Goal: Complete application form: Complete application form

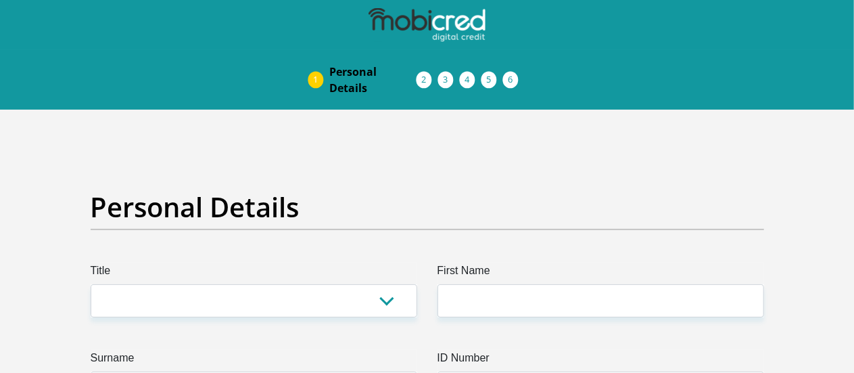
click at [0, 0] on span "Pre Agreement Signoff" at bounding box center [0, 0] width 0 height 0
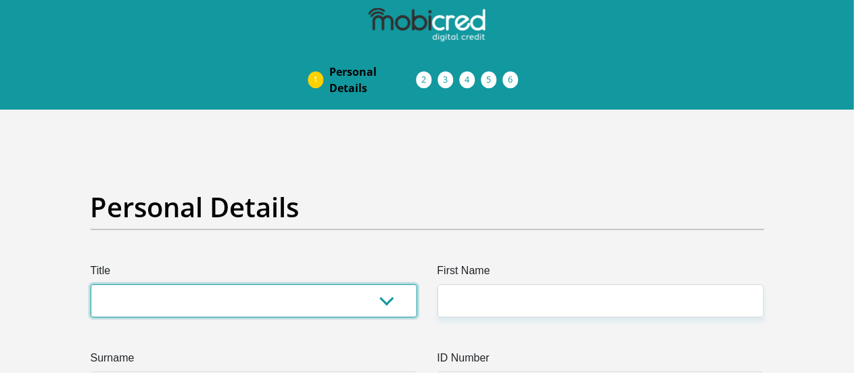
click at [381, 284] on select "Mr Ms Mrs Dr Other" at bounding box center [254, 300] width 327 height 33
select select "Mr"
click at [91, 284] on select "Mr Ms Mrs Dr Other" at bounding box center [254, 300] width 327 height 33
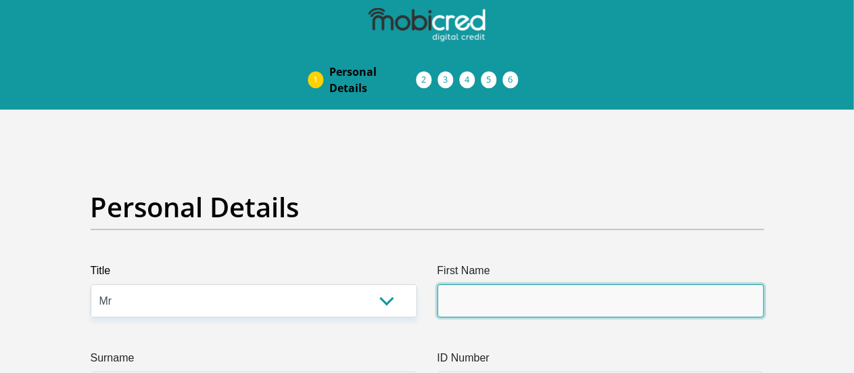
click at [500, 284] on input "First Name" at bounding box center [600, 300] width 327 height 33
type input "J"
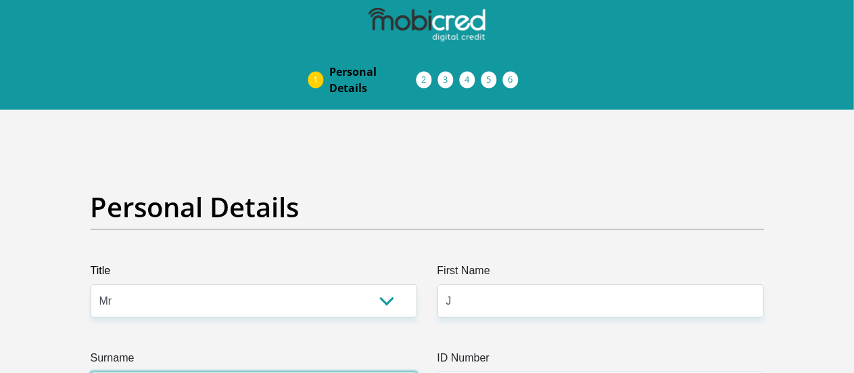
type input "DIBAKOANE"
type input "0817749429"
select select "ZAF"
type input "5509 ISVANDE"
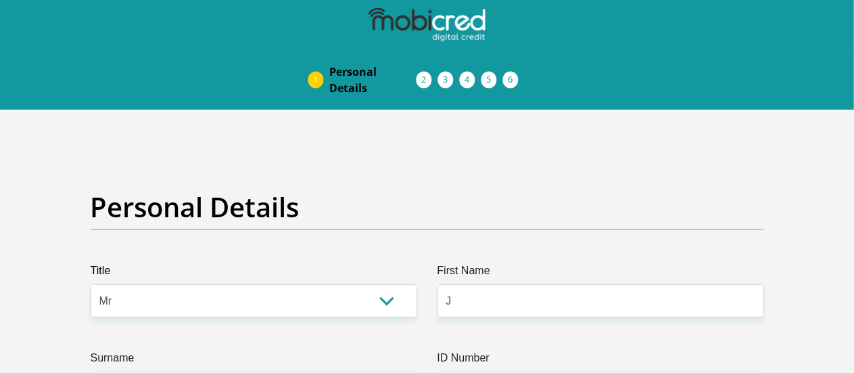
type input "IVORY PARK"
type input "MIDRAND"
type input "1685"
select select "Gauteng"
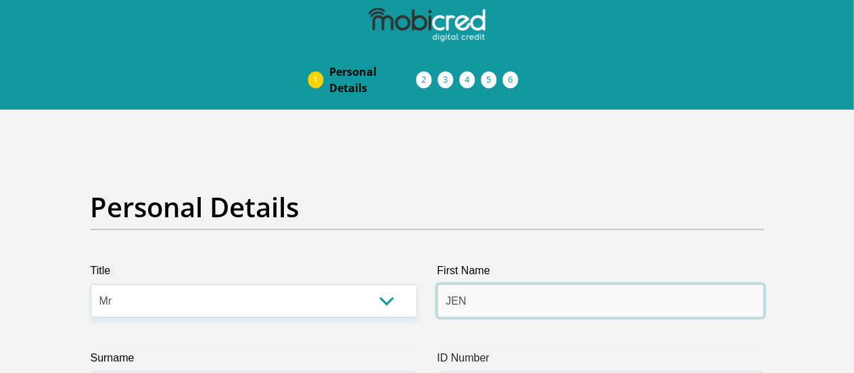
type input "Jenny"
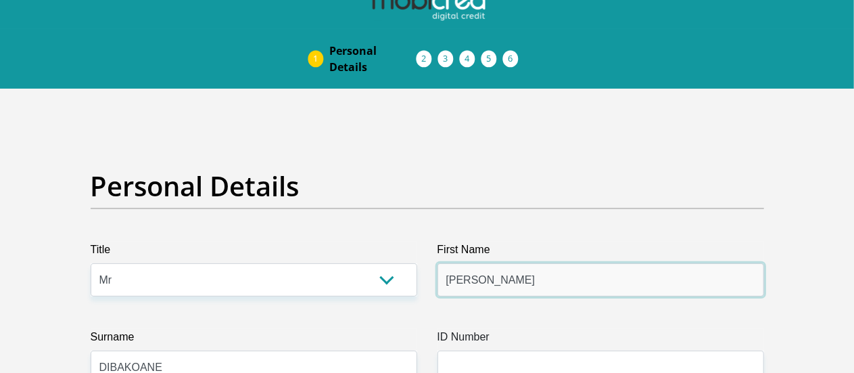
scroll to position [22, 0]
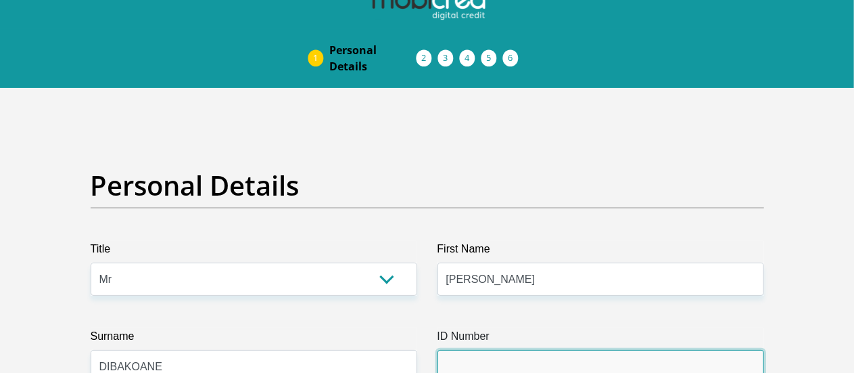
click at [526, 350] on input "ID Number" at bounding box center [600, 366] width 327 height 33
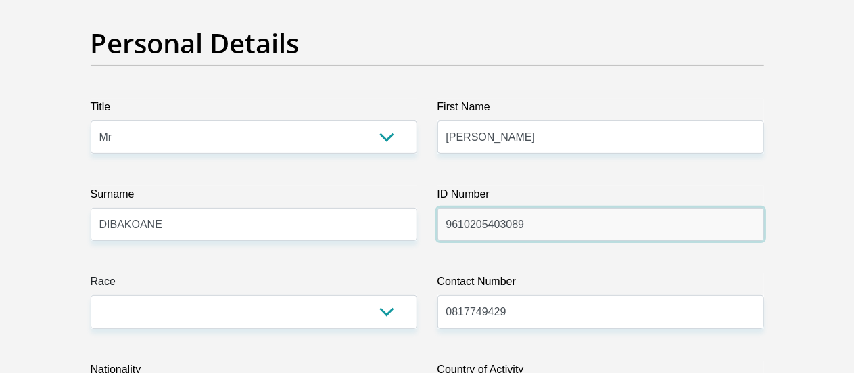
scroll to position [164, 0]
type input "9610205403089"
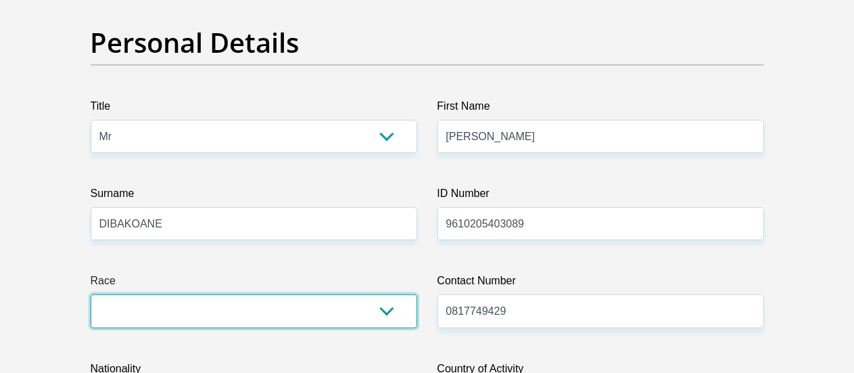
click at [388, 294] on select "Black Coloured Indian White Other" at bounding box center [254, 310] width 327 height 33
select select "1"
click at [91, 294] on select "Black Coloured Indian White Other" at bounding box center [254, 310] width 327 height 33
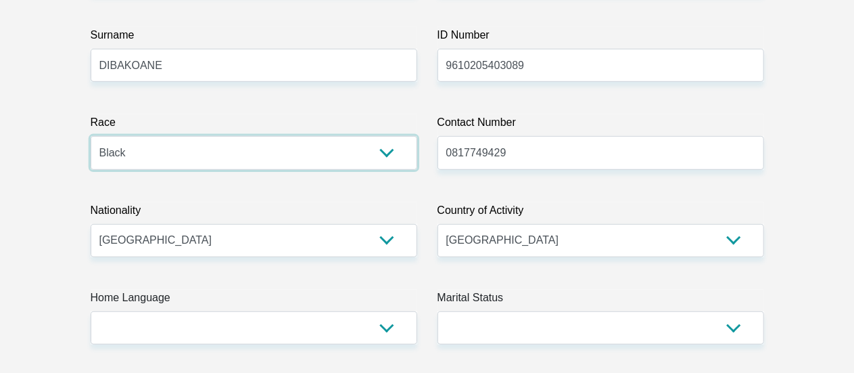
scroll to position [323, 0]
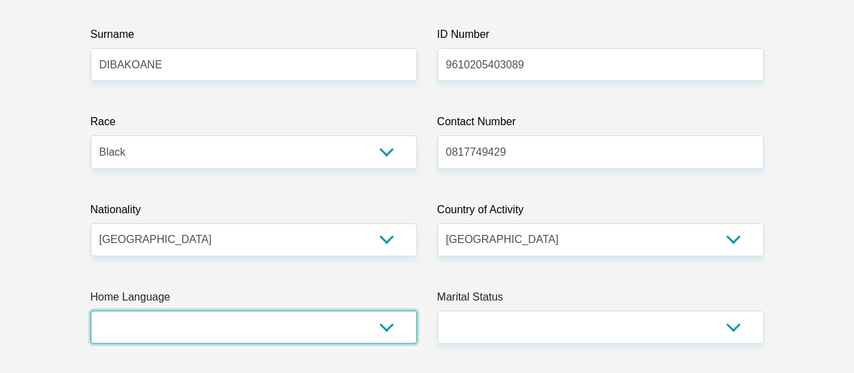
click at [391, 310] on select "Afrikaans English Sepedi South Ndebele Southern Sotho Swati Tsonga Tswana Venda…" at bounding box center [254, 326] width 327 height 33
select select "nso"
click at [91, 310] on select "Afrikaans English Sepedi South Ndebele Southern Sotho Swati Tsonga Tswana Venda…" at bounding box center [254, 326] width 327 height 33
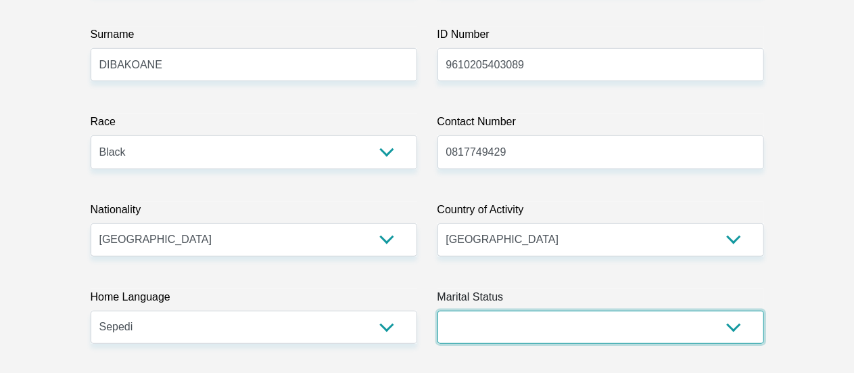
click at [723, 310] on select "Married ANC Single Divorced Widowed Married COP or Customary Law" at bounding box center [600, 326] width 327 height 33
select select "2"
click at [437, 310] on select "Married ANC Single Divorced Widowed Married COP or Customary Law" at bounding box center [600, 326] width 327 height 33
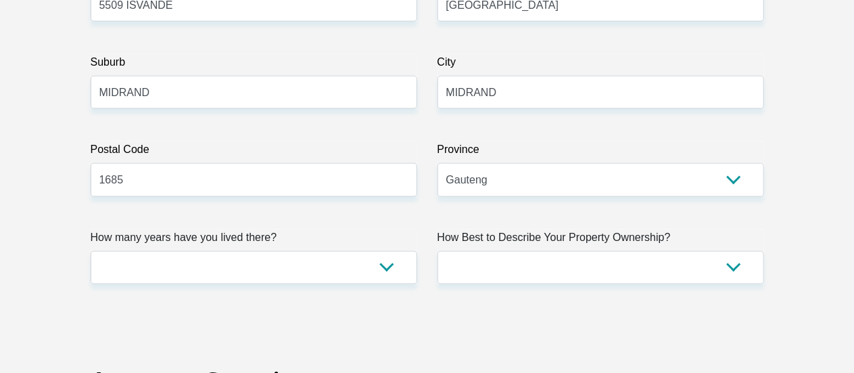
scroll to position [856, 0]
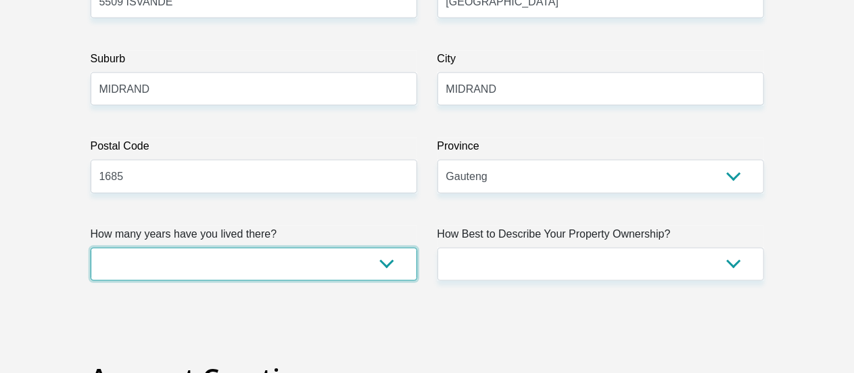
click at [379, 247] on select "less than 1 year 1-3 years 3-5 years 5+ years" at bounding box center [254, 263] width 327 height 33
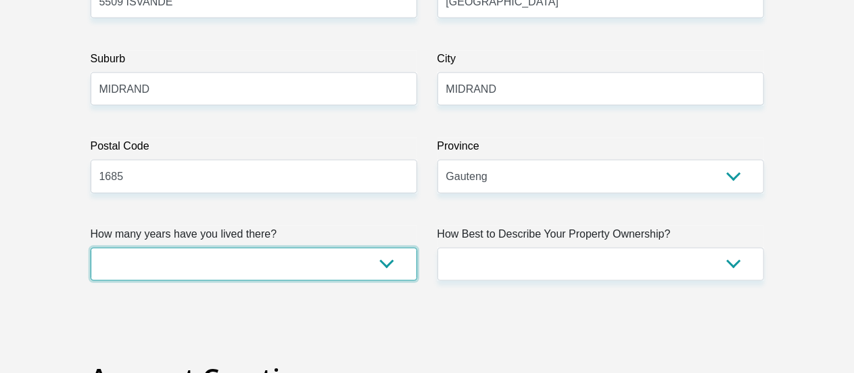
click at [388, 247] on select "less than 1 year 1-3 years 3-5 years 5+ years" at bounding box center [254, 263] width 327 height 33
select select "5"
click at [91, 247] on select "less than 1 year 1-3 years 3-5 years 5+ years" at bounding box center [254, 263] width 327 height 33
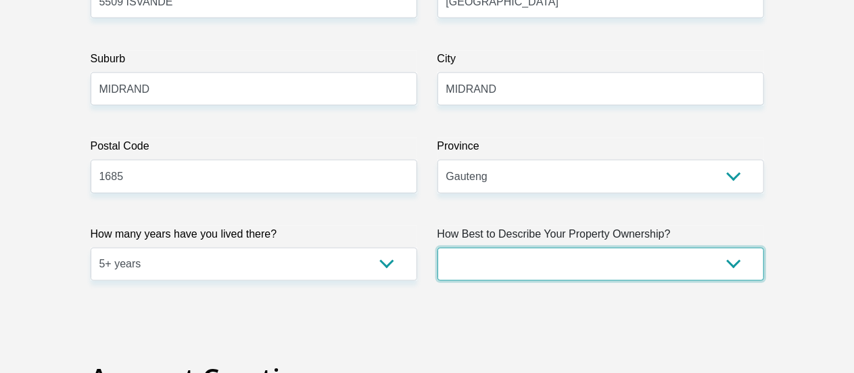
click at [727, 247] on select "Owned Rented Family Owned Company Dwelling" at bounding box center [600, 263] width 327 height 33
select select "parents"
click at [437, 247] on select "Owned Rented Family Owned Company Dwelling" at bounding box center [600, 263] width 327 height 33
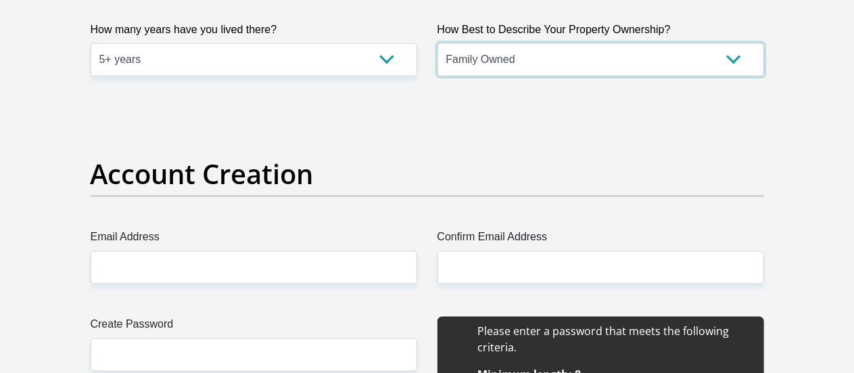
scroll to position [1072, 0]
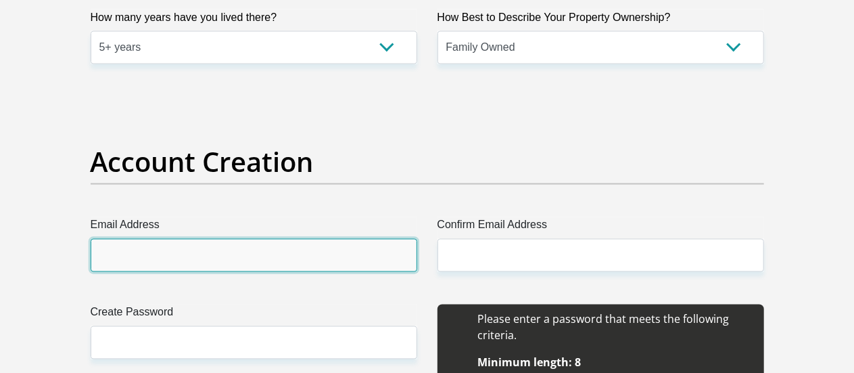
click at [285, 239] on input "Email Address" at bounding box center [254, 255] width 327 height 33
type input "jennydibakoane@gmail.com"
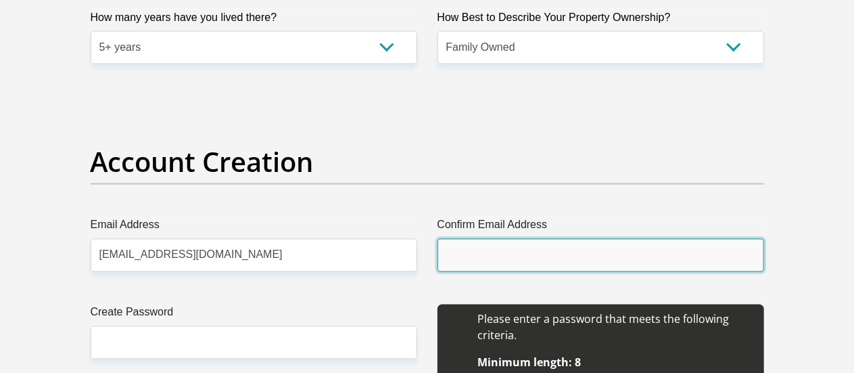
type input "jennydibakoane@gmail.com"
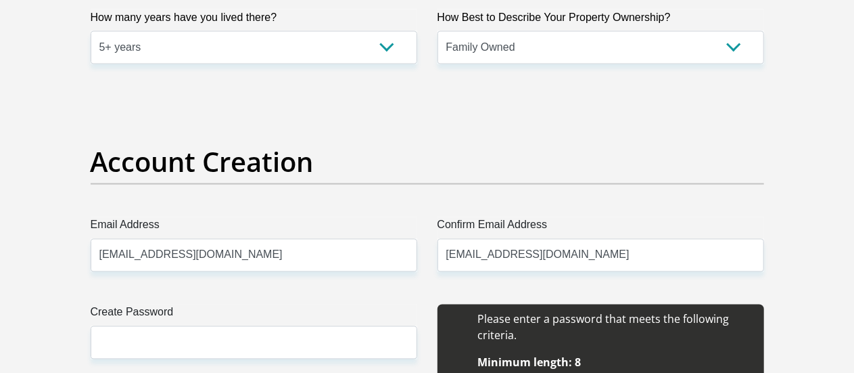
type input "J"
type input "DIBAKOANE"
type input "0817749429"
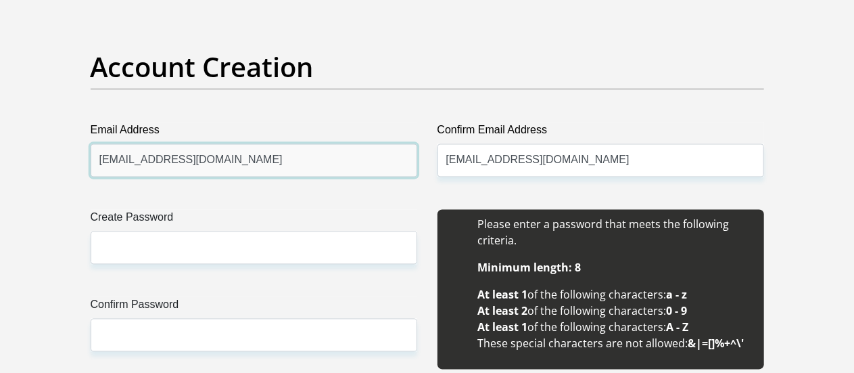
scroll to position [1169, 0]
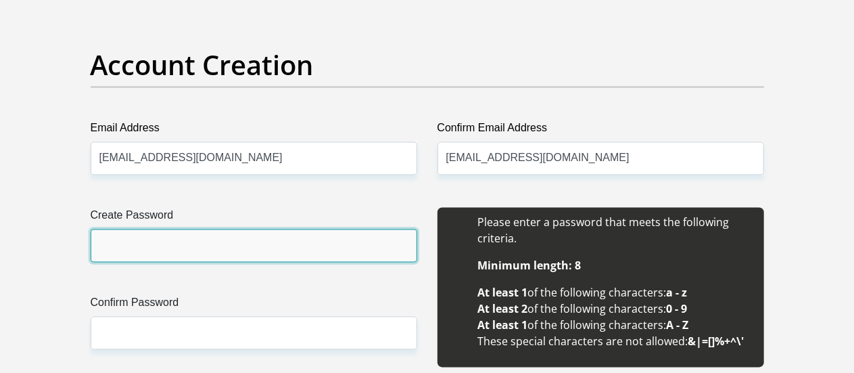
click at [187, 229] on input "Create Password" at bounding box center [254, 245] width 327 height 33
type input "icu44cuwenicu@J"
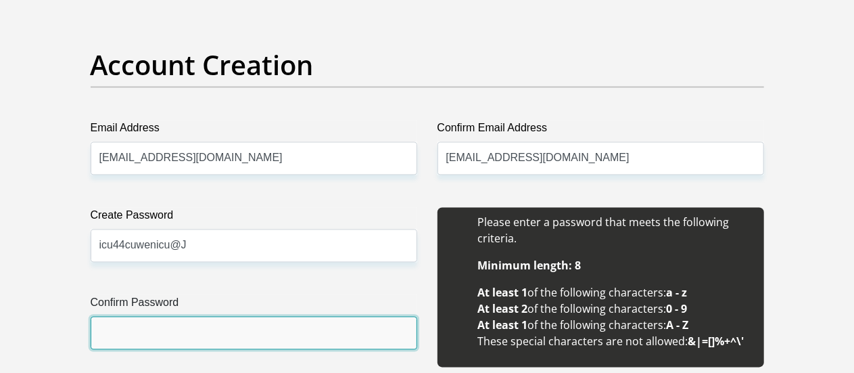
click at [195, 316] on input "Confirm Password" at bounding box center [254, 332] width 327 height 33
type input "icu44cuwenicu@J"
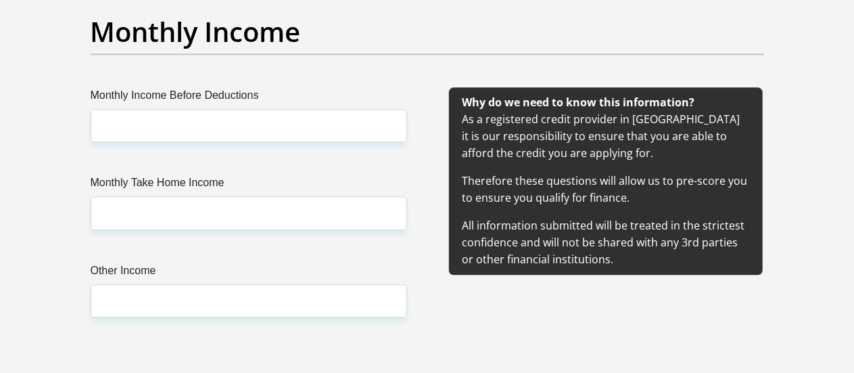
scroll to position [1613, 0]
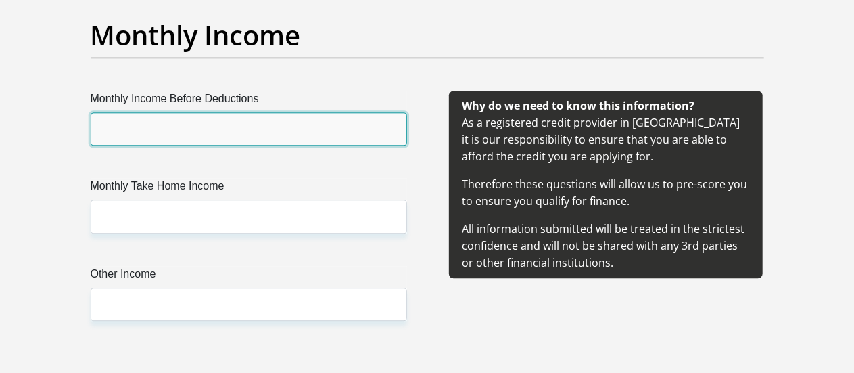
click at [146, 112] on input "Monthly Income Before Deductions" at bounding box center [249, 128] width 316 height 33
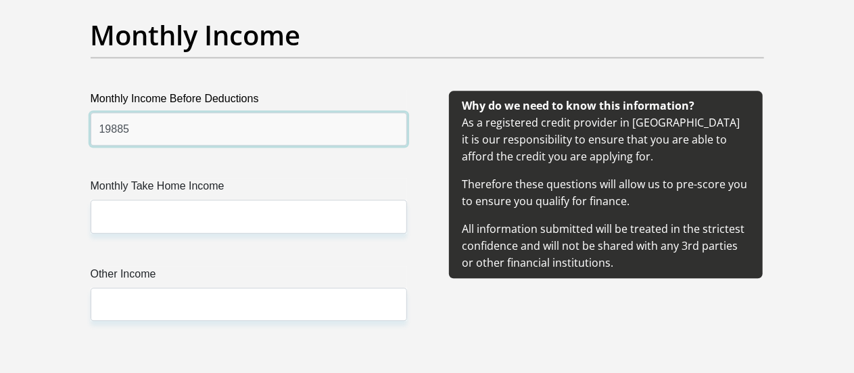
type input "19885"
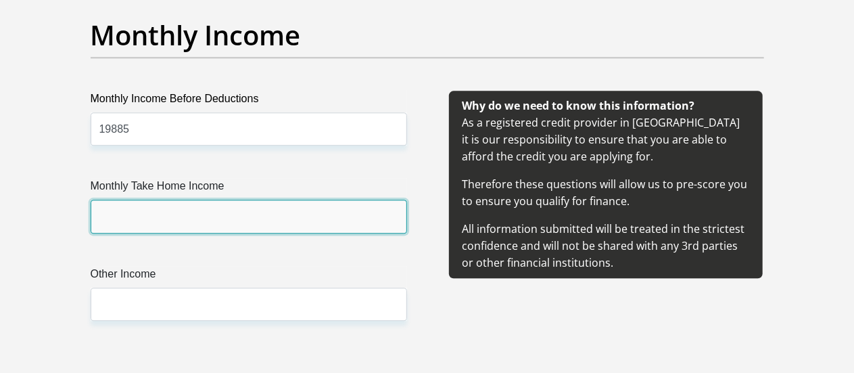
click at [184, 199] on input "Monthly Take Home Income" at bounding box center [249, 215] width 316 height 33
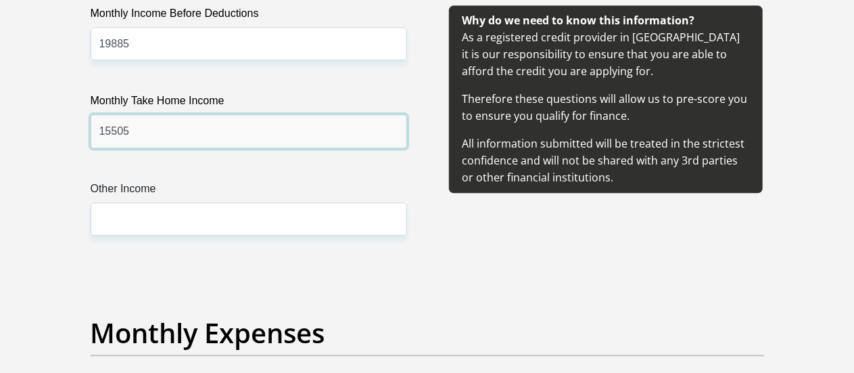
scroll to position [1700, 0]
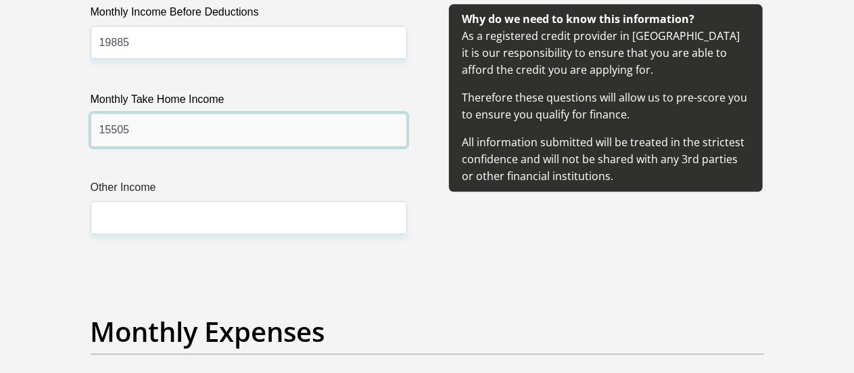
type input "15505"
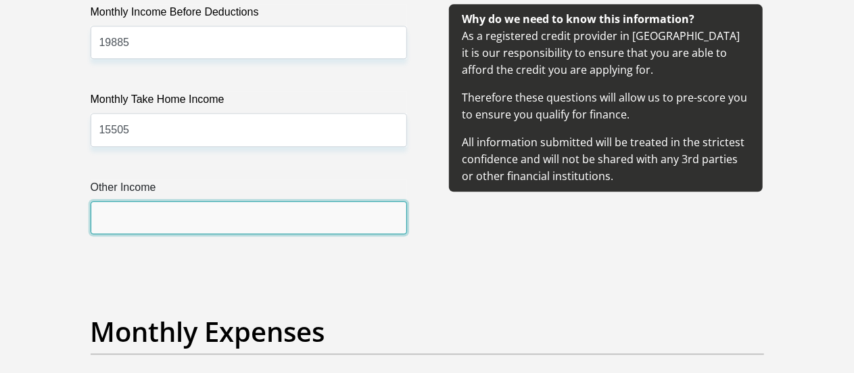
click at [178, 201] on input "Other Income" at bounding box center [249, 217] width 316 height 33
type input "0"
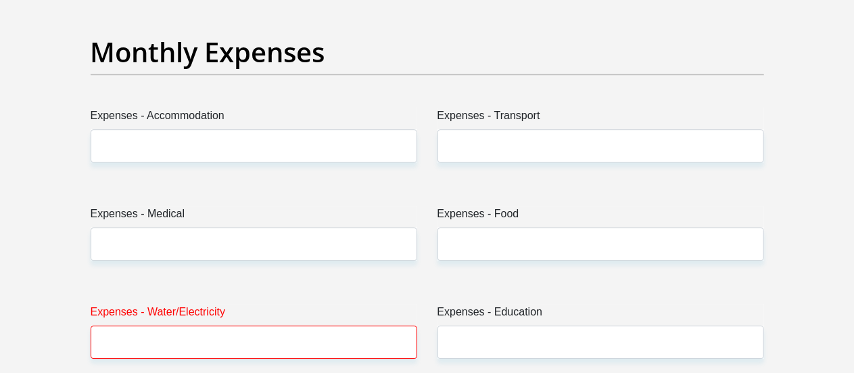
scroll to position [1980, 0]
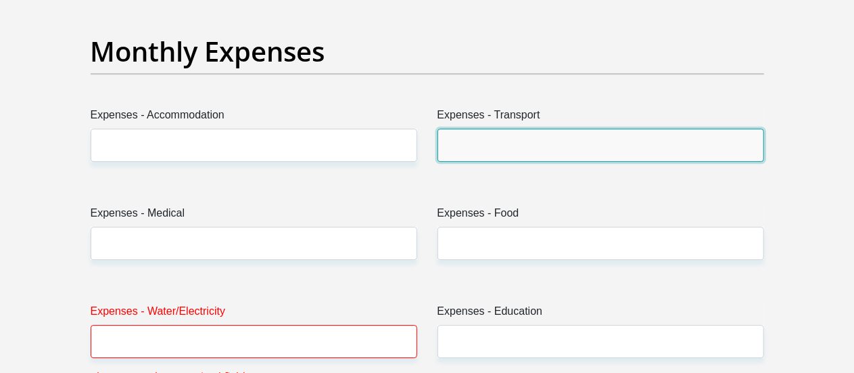
click at [531, 128] on input "Expenses - Transport" at bounding box center [600, 144] width 327 height 33
type input "350"
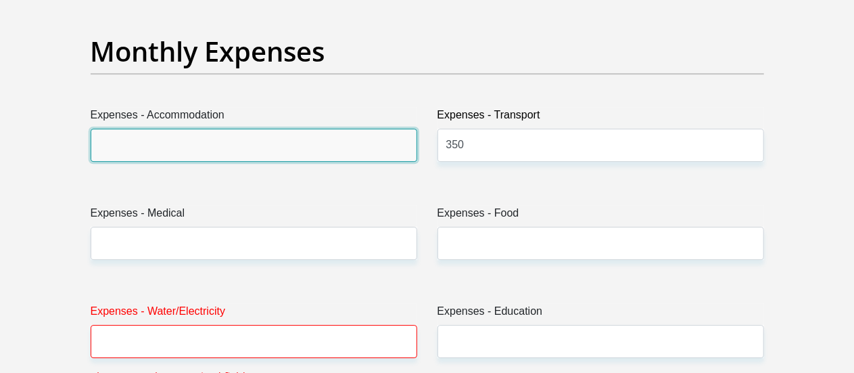
click at [168, 128] on input "Expenses - Accommodation" at bounding box center [254, 144] width 327 height 33
type input "0"
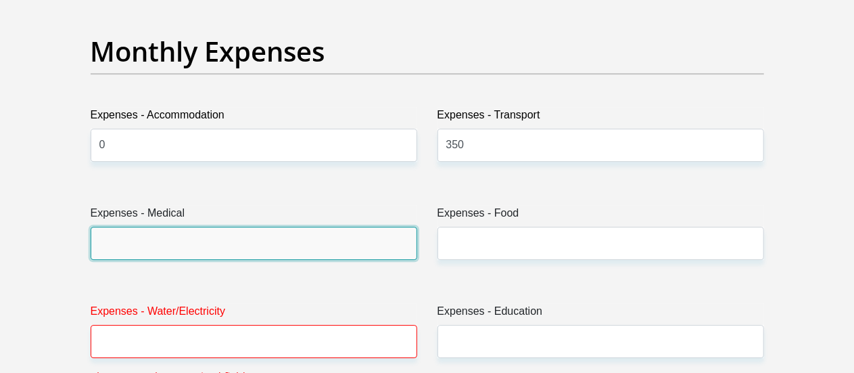
click at [230, 226] on input "Expenses - Medical" at bounding box center [254, 242] width 327 height 33
type input "0"
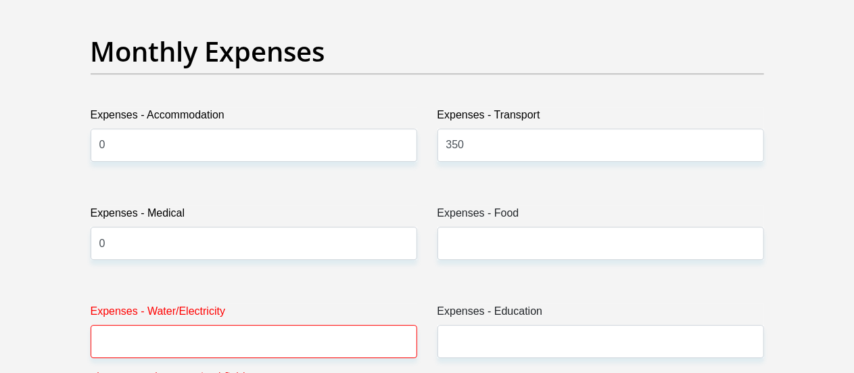
click at [164, 226] on input "0" at bounding box center [254, 242] width 327 height 33
type input "122"
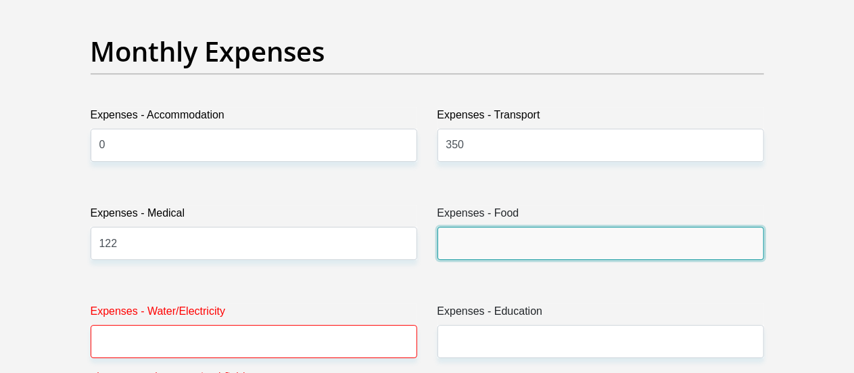
click at [491, 226] on input "Expenses - Food" at bounding box center [600, 242] width 327 height 33
type input "1500"
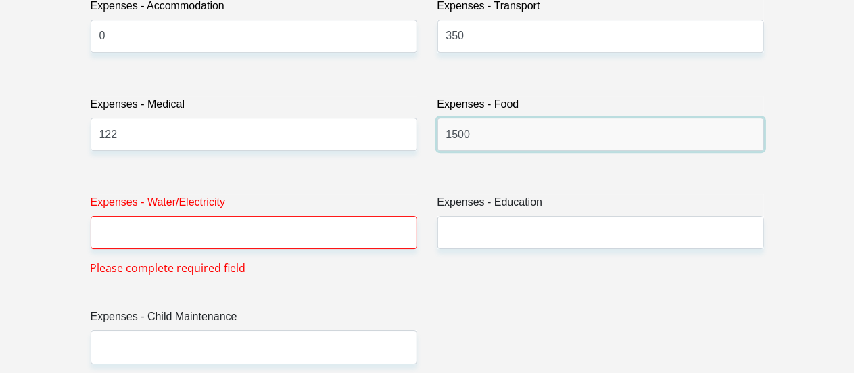
scroll to position [2089, 0]
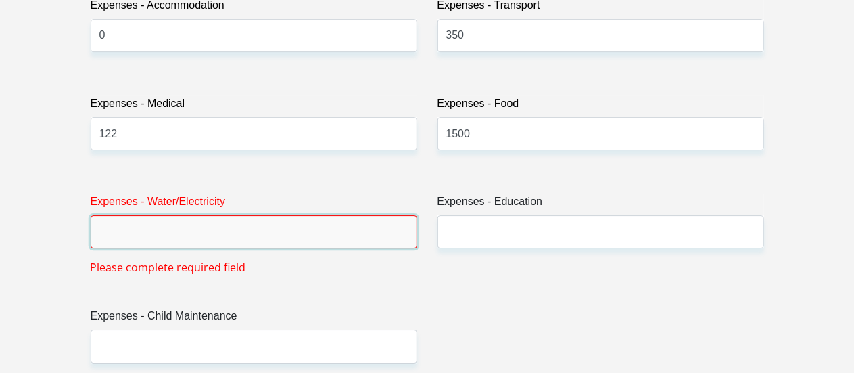
click at [337, 215] on input "Expenses - Water/Electricity" at bounding box center [254, 231] width 327 height 33
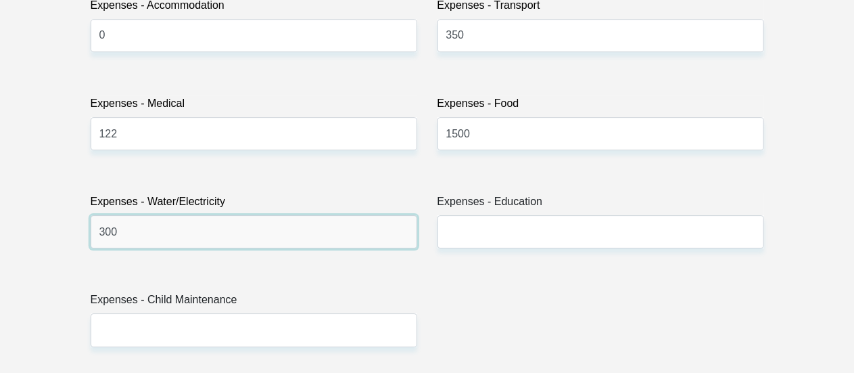
type input "300"
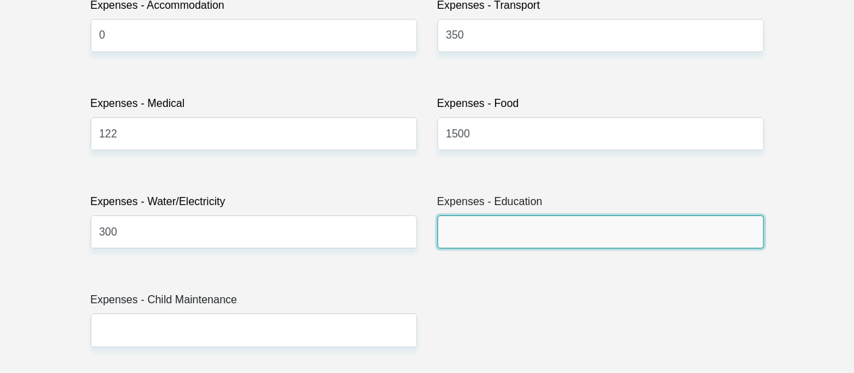
click at [482, 215] on input "Expenses - Education" at bounding box center [600, 231] width 327 height 33
type input "0"
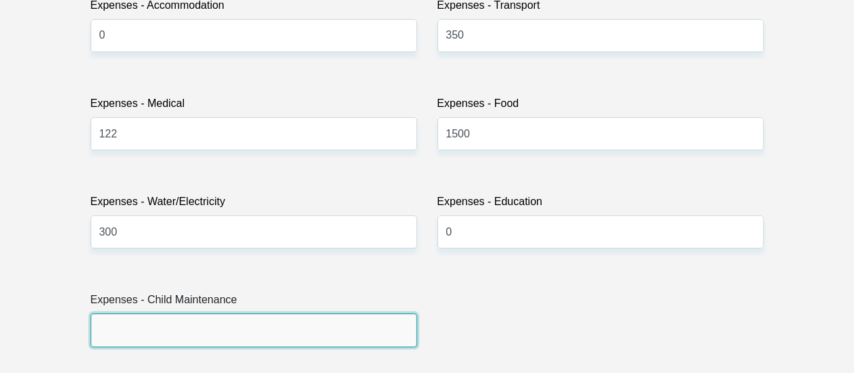
click at [214, 313] on input "Expenses - Child Maintenance" at bounding box center [254, 329] width 327 height 33
type input "0"
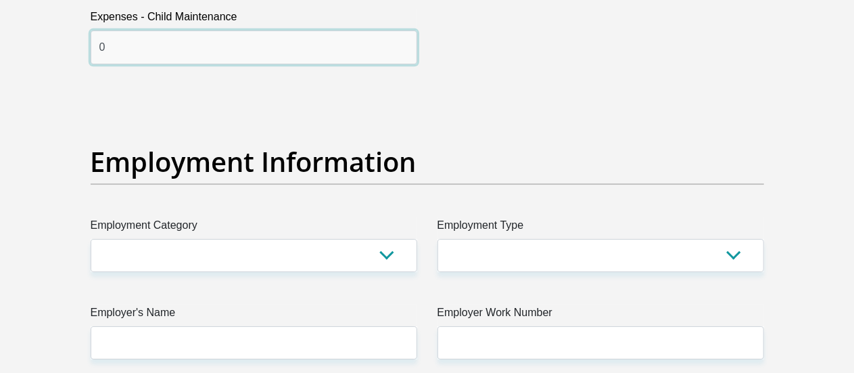
scroll to position [2393, 0]
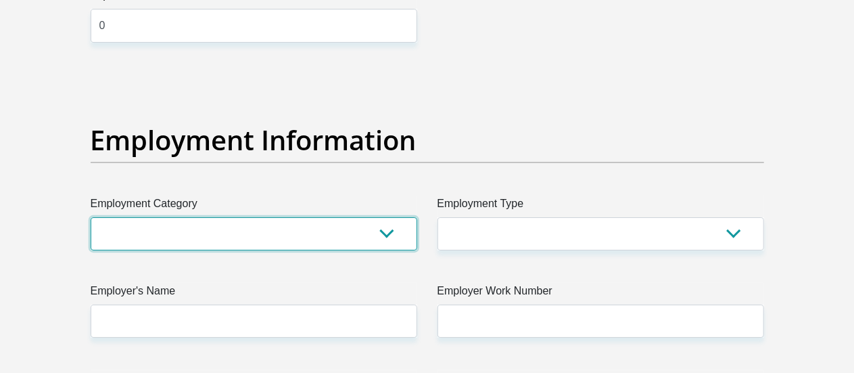
click at [383, 217] on select "AGRICULTURE ALCOHOL & TOBACCO CONSTRUCTION MATERIALS METALLURGY EQUIPMENT FOR R…" at bounding box center [254, 233] width 327 height 33
select select "46"
click at [91, 217] on select "AGRICULTURE ALCOHOL & TOBACCO CONSTRUCTION MATERIALS METALLURGY EQUIPMENT FOR R…" at bounding box center [254, 233] width 327 height 33
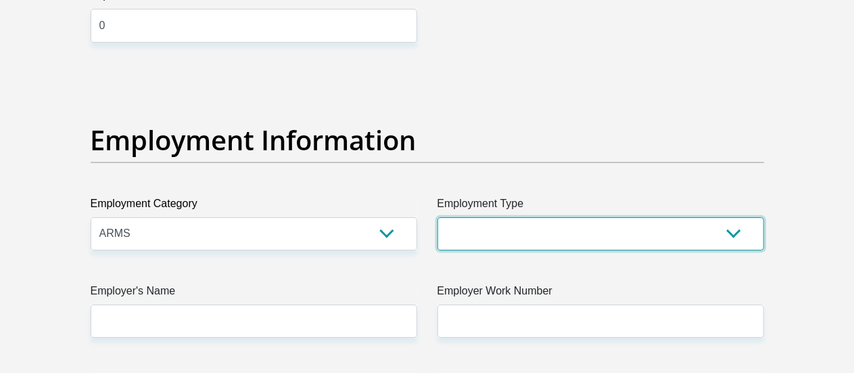
click at [690, 217] on select "College/Lecturer Craft Seller Creative Driver Executive Farmer Forces - Non Com…" at bounding box center [600, 233] width 327 height 33
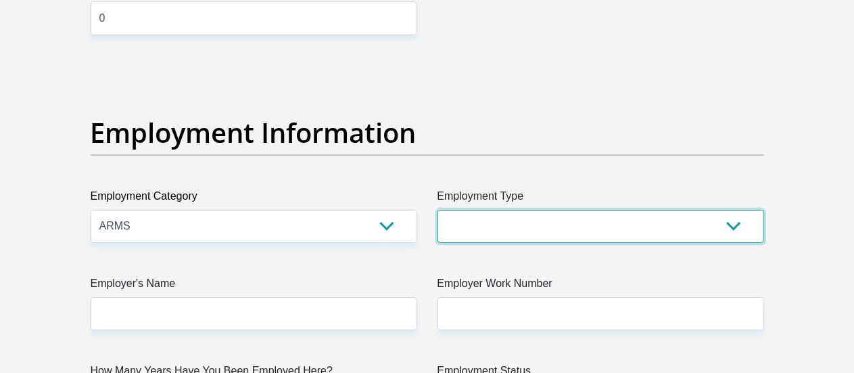
scroll to position [2402, 0]
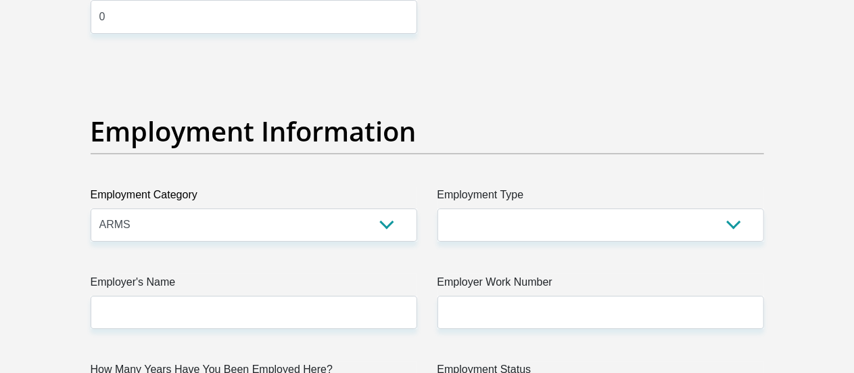
click at [724, 195] on div "Title Mr Ms Mrs Dr Other First Name Jenny Surname DIBAKOANE ID Number 961020540…" at bounding box center [427, 59] width 694 height 4399
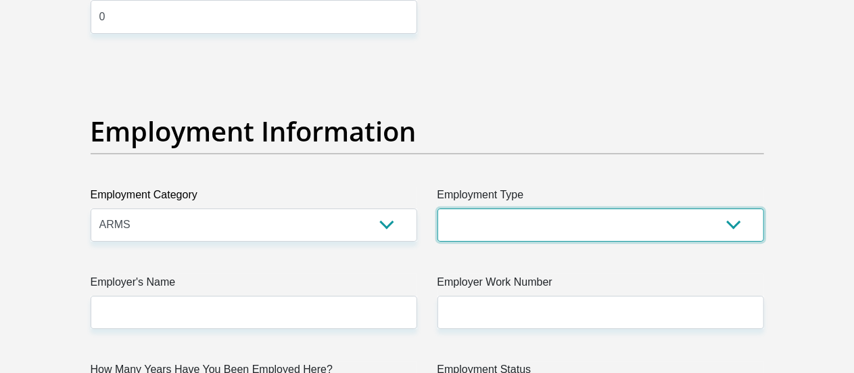
click at [723, 208] on select "College/Lecturer Craft Seller Creative Driver Executive Farmer Forces - Non Com…" at bounding box center [600, 224] width 327 height 33
select select "Uniformed Worker/Security"
click at [437, 208] on select "College/Lecturer Craft Seller Creative Driver Executive Farmer Forces - Non Com…" at bounding box center [600, 224] width 327 height 33
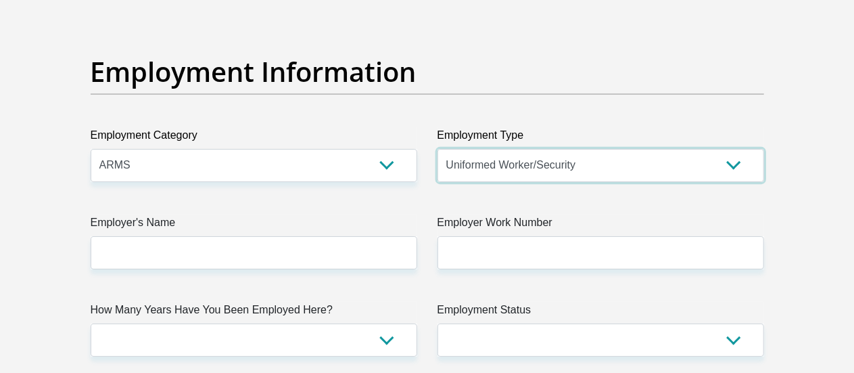
scroll to position [2465, 0]
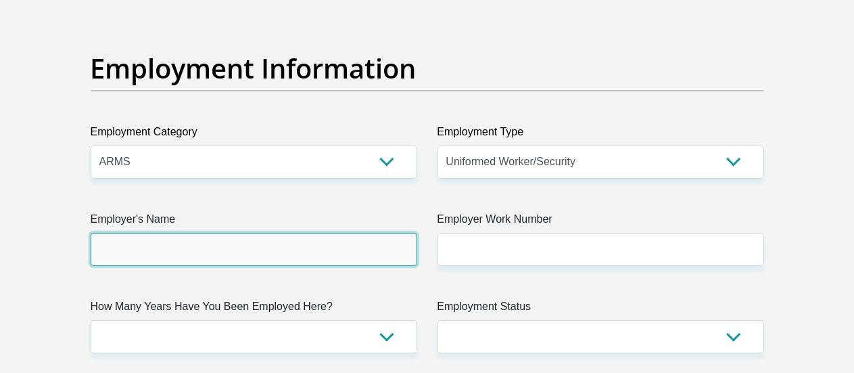
click at [327, 233] on input "Employer's Name" at bounding box center [254, 249] width 327 height 33
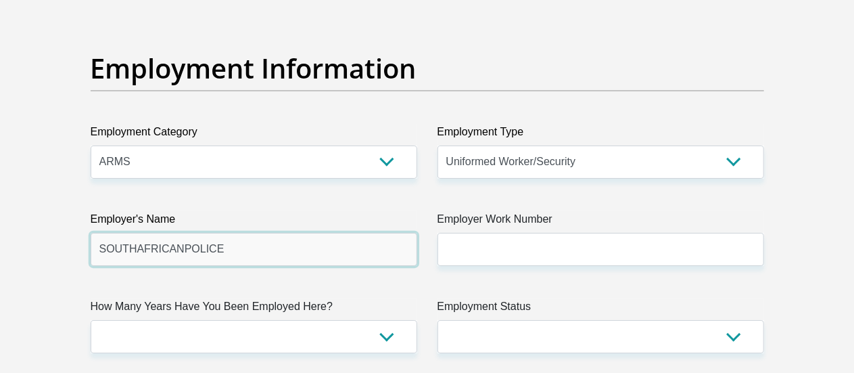
click at [177, 233] on input "SOUTHAFRICANPOLICE" at bounding box center [254, 249] width 327 height 33
type input "SOUTHAFRICANPOLICE"
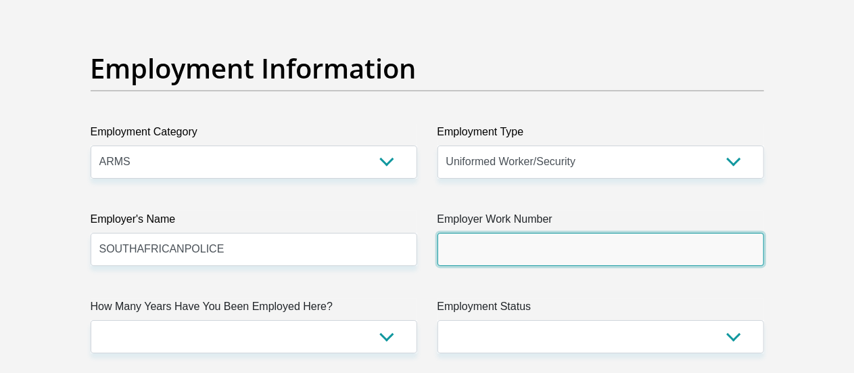
click at [544, 233] on input "Employer Work Number" at bounding box center [600, 249] width 327 height 33
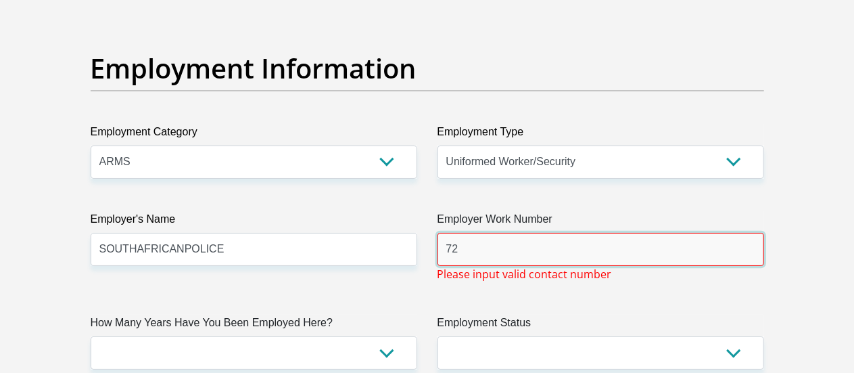
type input "7"
type input "0119909600"
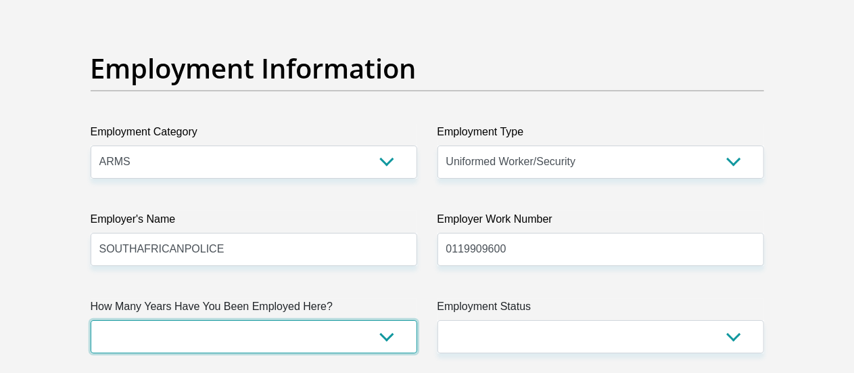
click at [396, 320] on select "less than 1 year 1-3 years 3-5 years 5+ years" at bounding box center [254, 336] width 327 height 33
select select "6"
click at [91, 320] on select "less than 1 year 1-3 years 3-5 years 5+ years" at bounding box center [254, 336] width 327 height 33
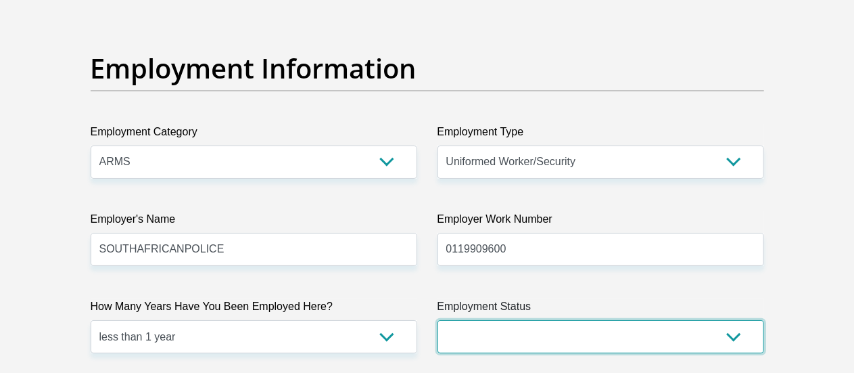
click at [692, 320] on select "Permanent/Full-time Part-time/Casual Contract Worker Self-Employed Housewife Re…" at bounding box center [600, 336] width 327 height 33
select select "1"
click at [437, 320] on select "Permanent/Full-time Part-time/Casual Contract Worker Self-Employed Housewife Re…" at bounding box center [600, 336] width 327 height 33
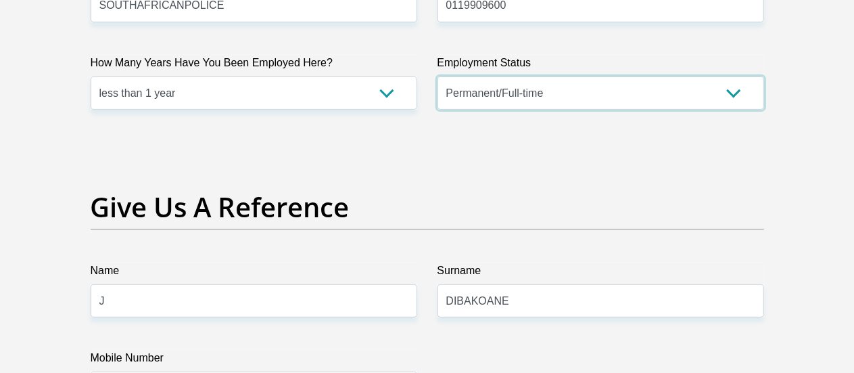
scroll to position [2780, 0]
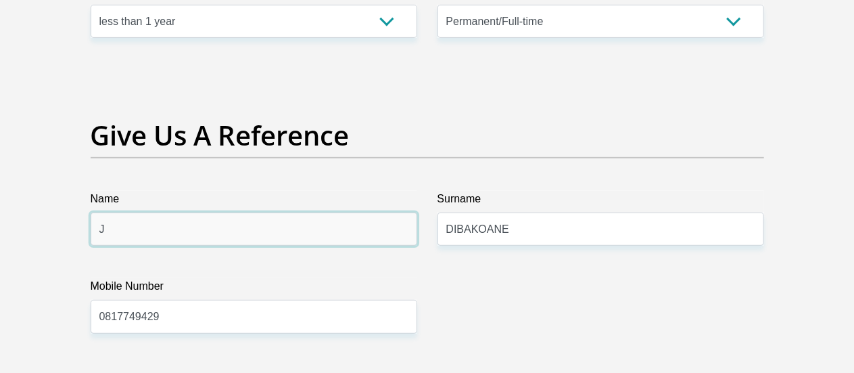
click at [295, 212] on input "J" at bounding box center [254, 228] width 327 height 33
type input "Jenny"
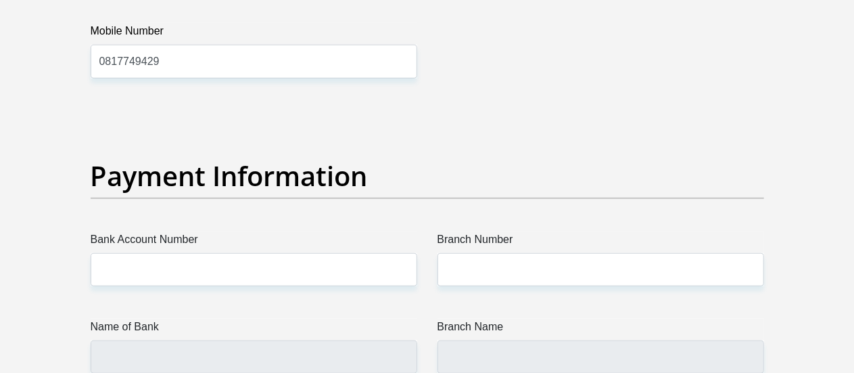
scroll to position [3036, 0]
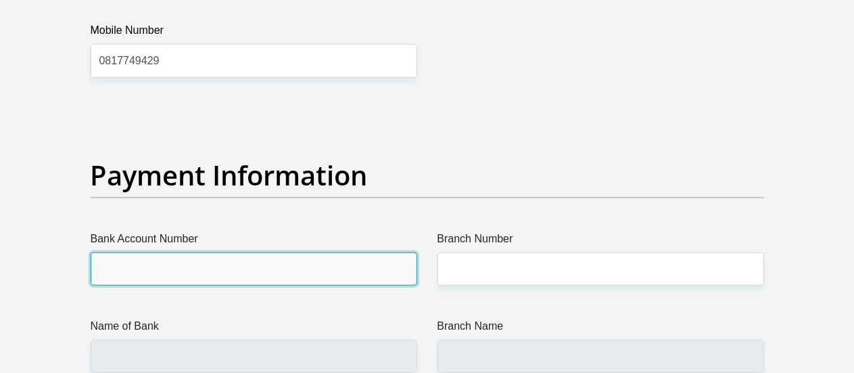
click at [322, 252] on input "Bank Account Number" at bounding box center [254, 268] width 327 height 33
type input "10200525946"
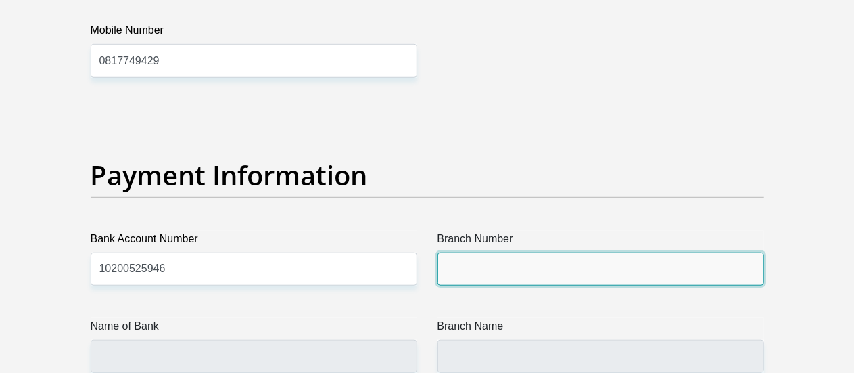
click at [479, 252] on input "Branch Number" at bounding box center [600, 268] width 327 height 33
click at [510, 252] on input "Branch Number" at bounding box center [600, 268] width 327 height 33
type input "9953"
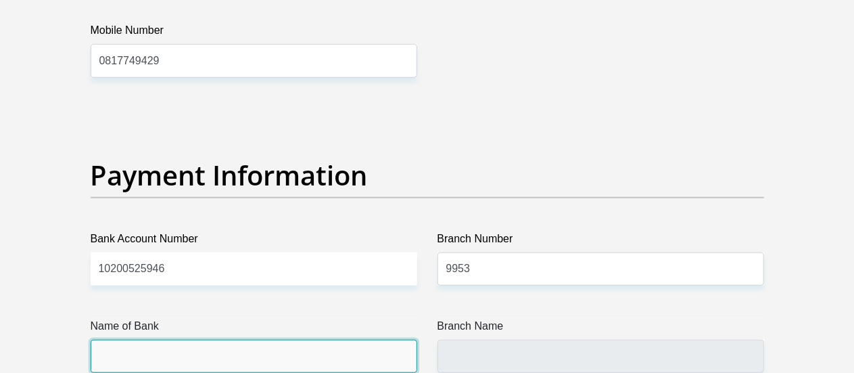
click at [242, 339] on input "Name of Bank" at bounding box center [254, 355] width 327 height 33
click at [241, 339] on input "Name of Bank" at bounding box center [254, 355] width 327 height 33
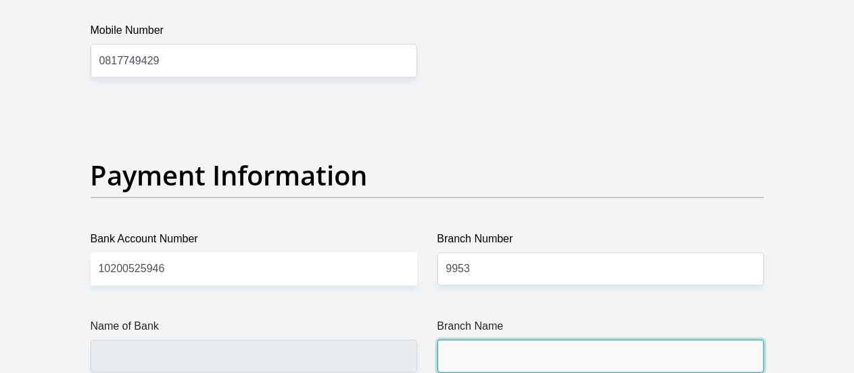
click at [448, 339] on input "Branch Name" at bounding box center [600, 355] width 327 height 33
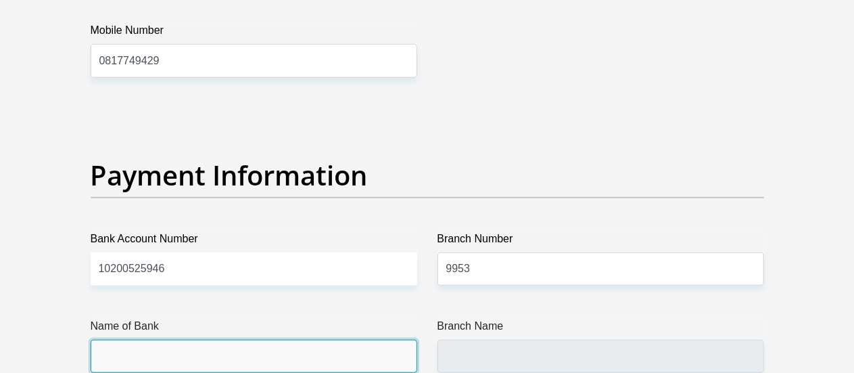
click at [370, 339] on input "Name of Bank" at bounding box center [254, 355] width 327 height 33
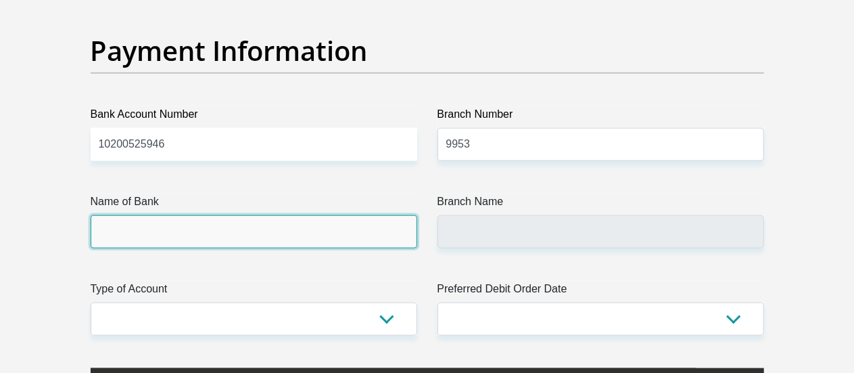
scroll to position [3246, 0]
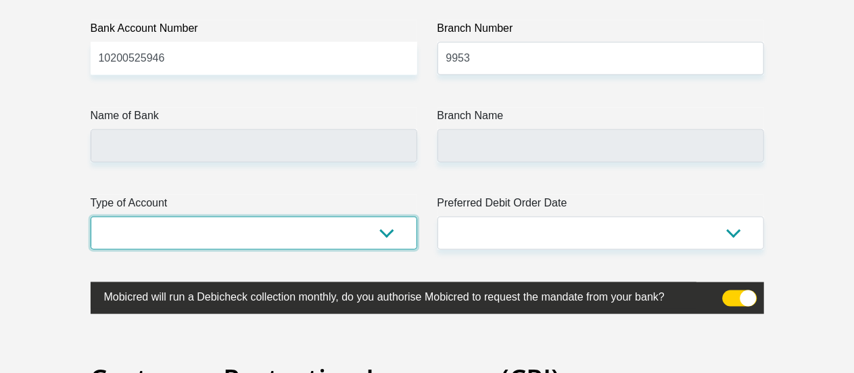
click at [386, 216] on select "Cheque Savings" at bounding box center [254, 232] width 327 height 33
select select "SAV"
click at [91, 216] on select "Cheque Savings" at bounding box center [254, 232] width 327 height 33
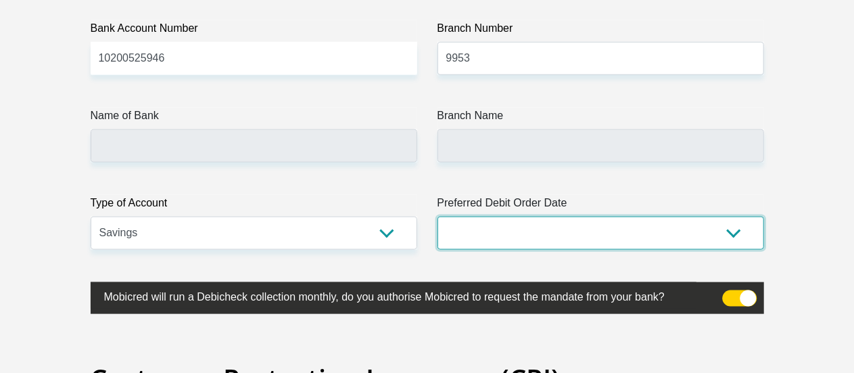
click at [725, 216] on select "1st 2nd 3rd 4th 5th 7th 18th 19th 20th 21st 22nd 23rd 24th 25th 26th 27th 28th …" at bounding box center [600, 232] width 327 height 33
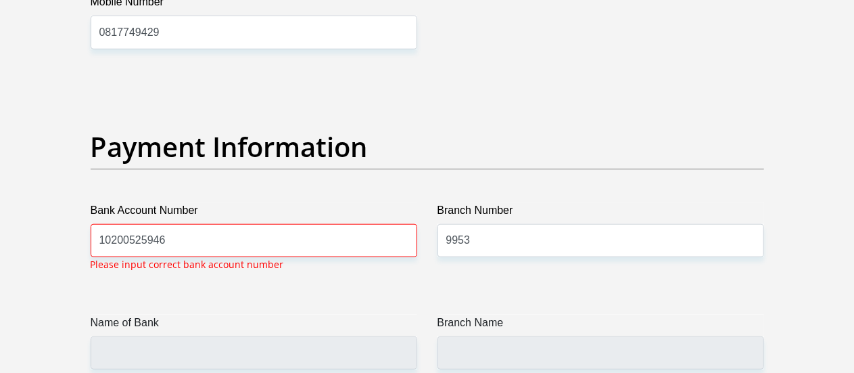
scroll to position [3064, 0]
select select "1"
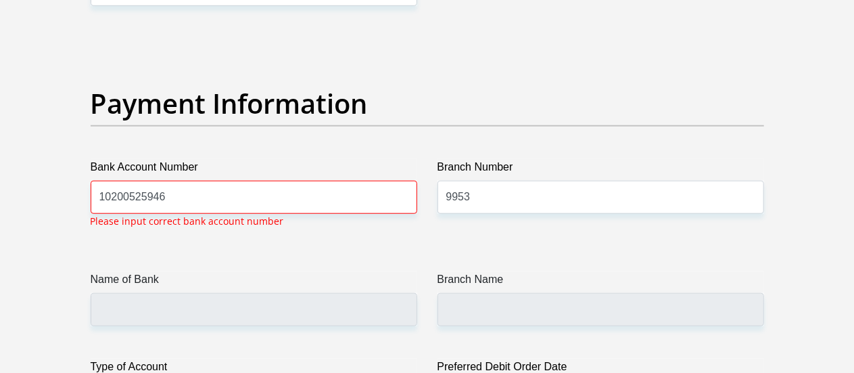
scroll to position [3107, 0]
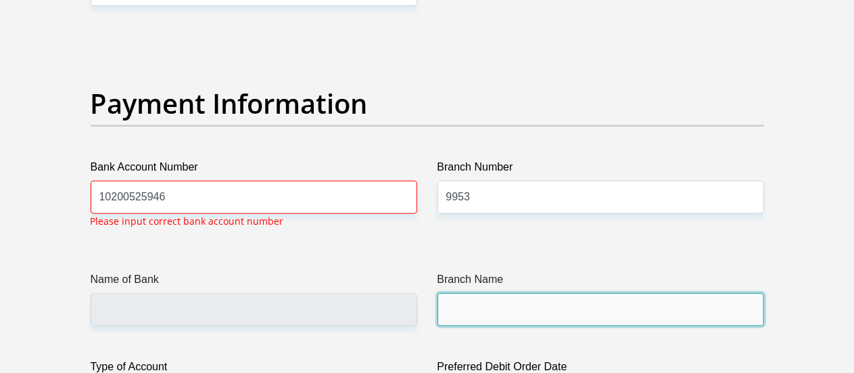
click at [490, 293] on input "Branch Name" at bounding box center [600, 309] width 327 height 33
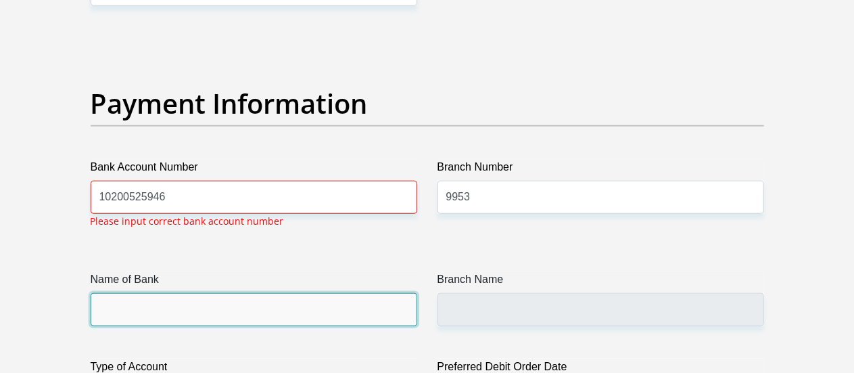
click at [389, 293] on input "Name of Bank" at bounding box center [254, 309] width 327 height 33
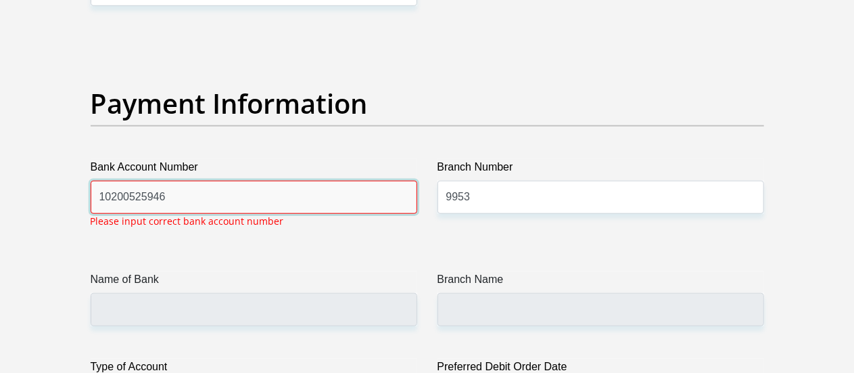
click at [207, 181] on input "10200525946" at bounding box center [254, 197] width 327 height 33
type input "1"
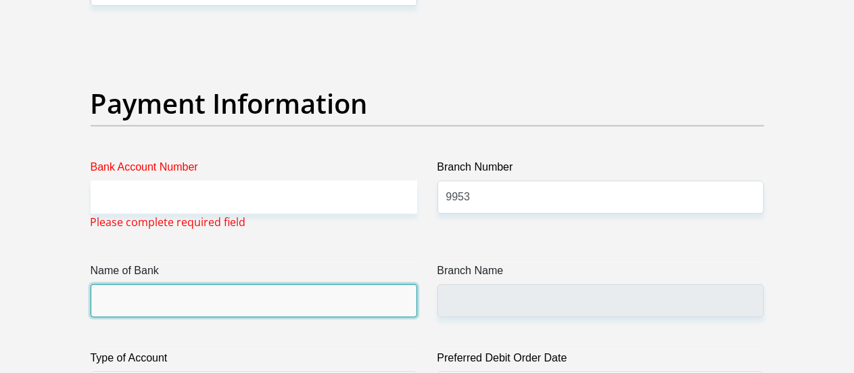
click at [172, 284] on input "Name of Bank" at bounding box center [254, 300] width 327 height 33
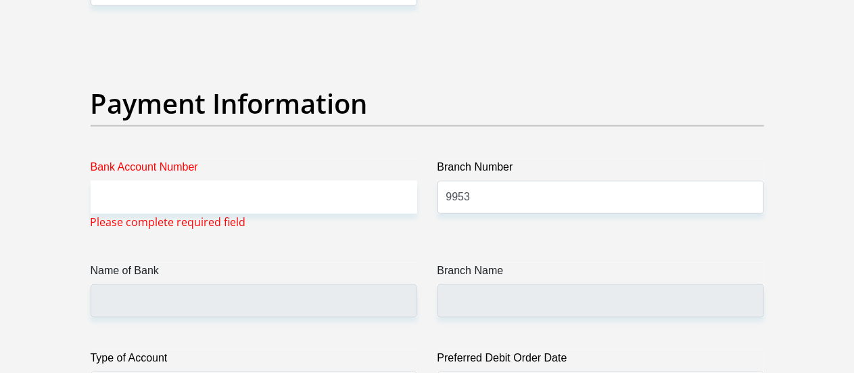
drag, startPoint x: 539, startPoint y: 270, endPoint x: 538, endPoint y: 264, distance: 6.9
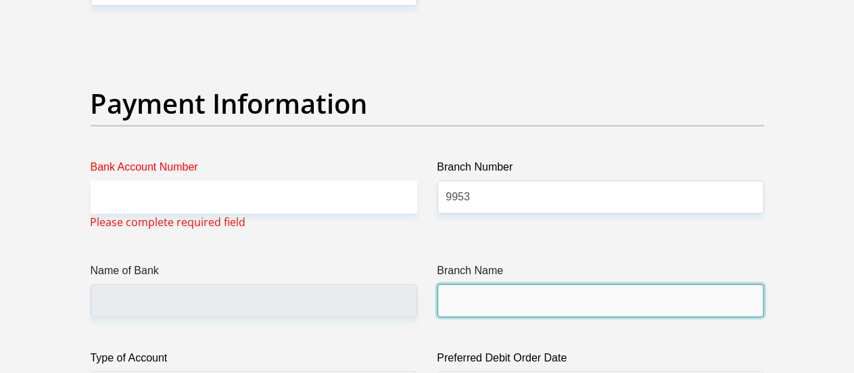
click at [535, 284] on input "Branch Name" at bounding box center [600, 300] width 327 height 33
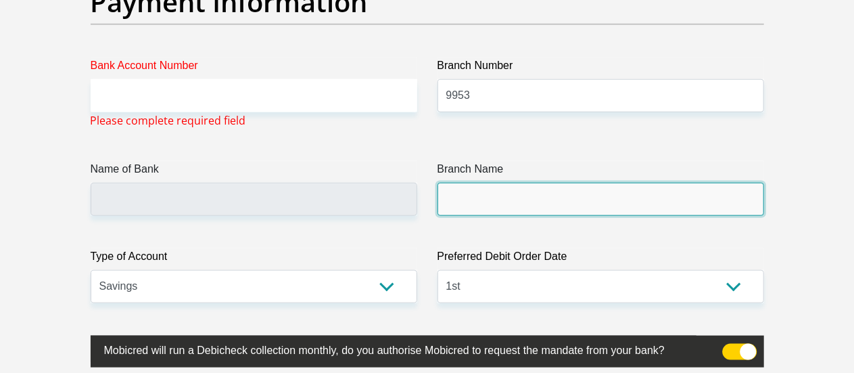
scroll to position [3209, 0]
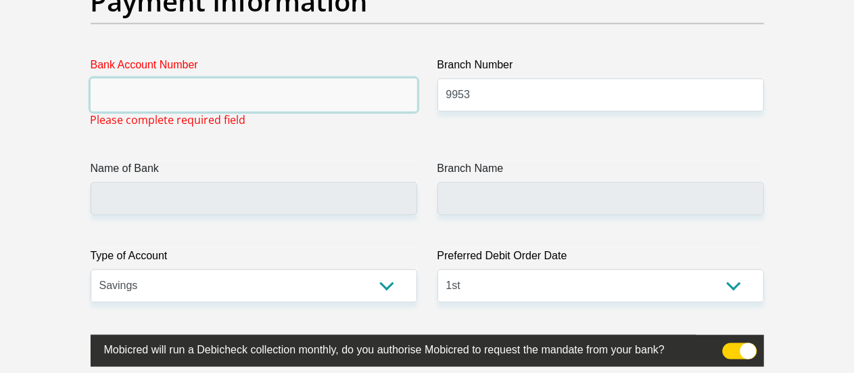
click at [243, 78] on input "Bank Account Number" at bounding box center [254, 94] width 327 height 33
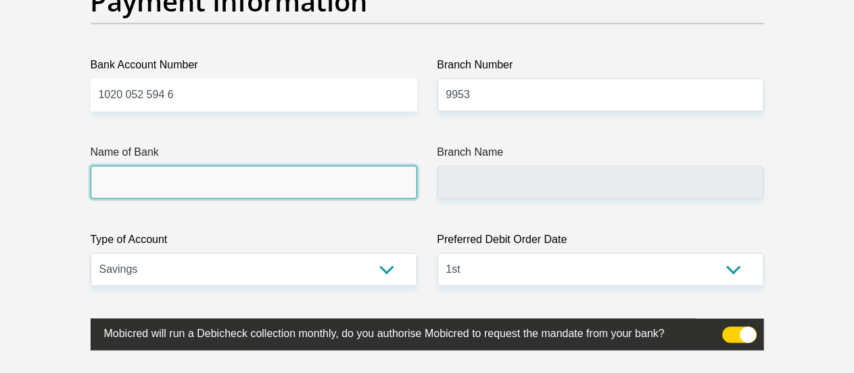
click at [285, 166] on input "Name of Bank" at bounding box center [254, 182] width 327 height 33
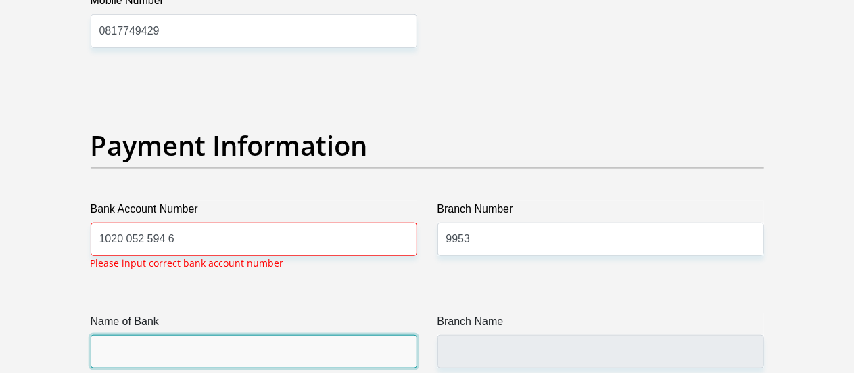
scroll to position [3064, 0]
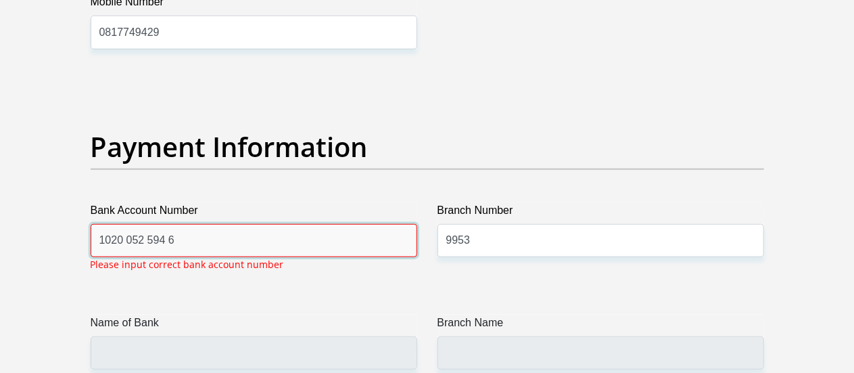
click at [165, 224] on input "1020 052 594 6" at bounding box center [254, 240] width 327 height 33
click at [379, 224] on input "10200525946" at bounding box center [254, 240] width 327 height 33
type input "1"
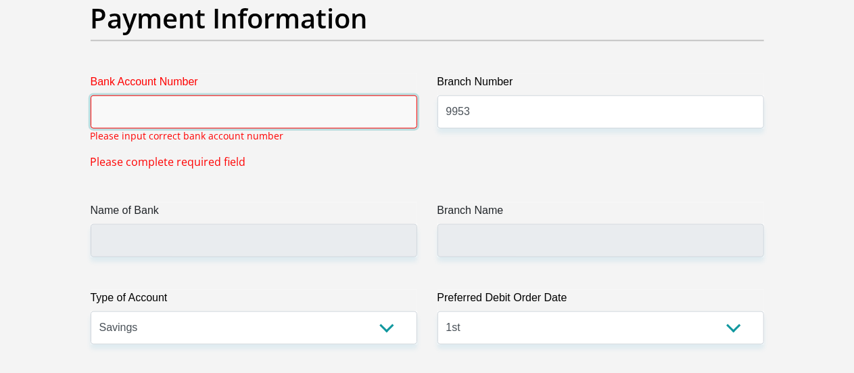
scroll to position [3192, 0]
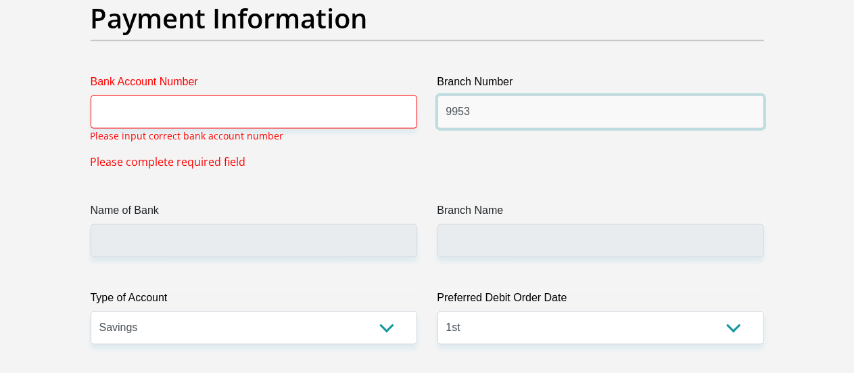
click at [520, 95] on input "9953" at bounding box center [600, 111] width 327 height 33
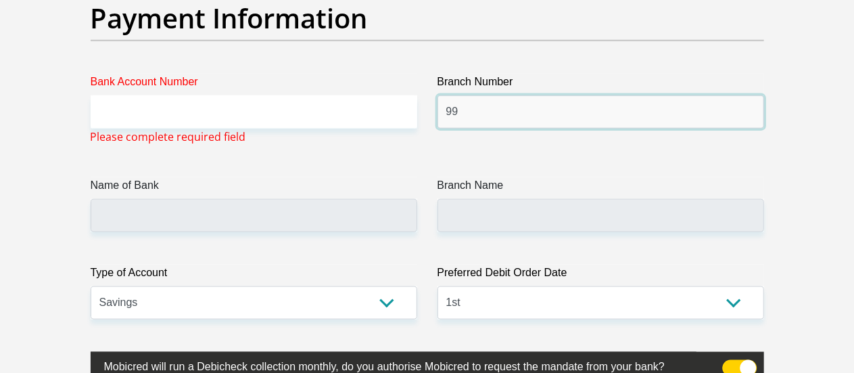
type input "9"
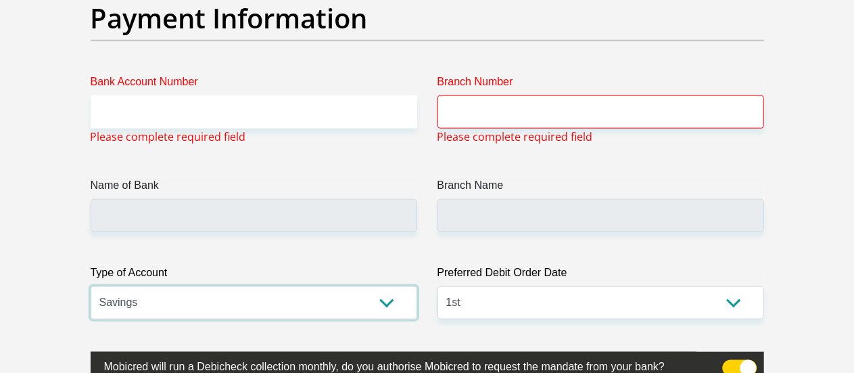
click at [393, 286] on select "Cheque Savings" at bounding box center [254, 302] width 327 height 33
select select
click at [91, 286] on select "Cheque Savings" at bounding box center [254, 302] width 327 height 33
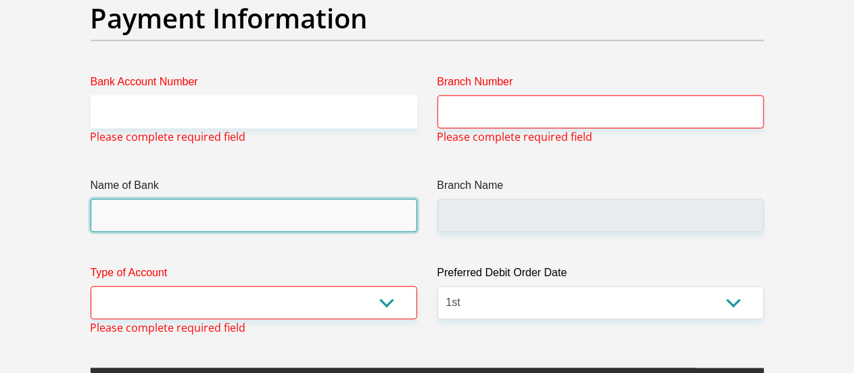
click at [253, 199] on input "Name of Bank" at bounding box center [254, 215] width 327 height 33
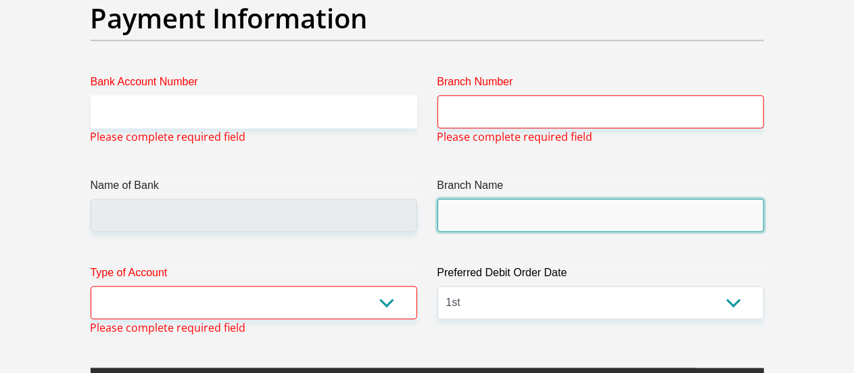
click at [481, 199] on input "Branch Name" at bounding box center [600, 215] width 327 height 33
click at [480, 199] on input "Branch Name" at bounding box center [600, 215] width 327 height 33
click at [479, 199] on input "Branch Name" at bounding box center [600, 215] width 327 height 33
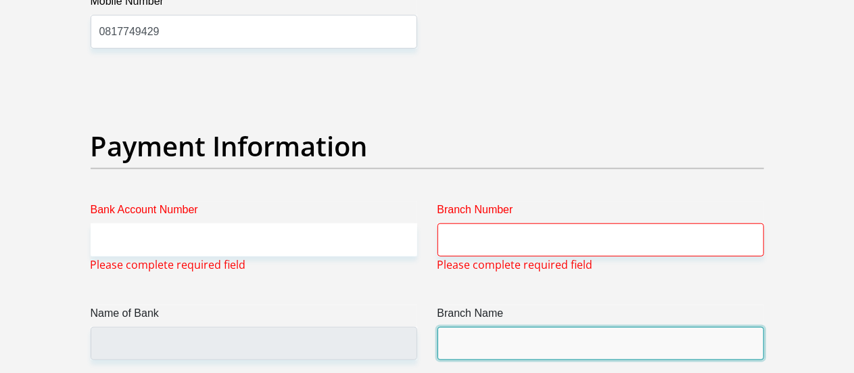
scroll to position [3036, 0]
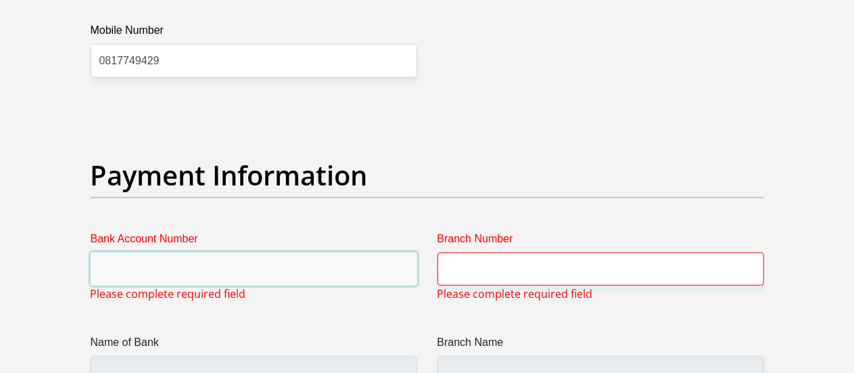
click at [341, 252] on input "Bank Account Number" at bounding box center [254, 268] width 327 height 33
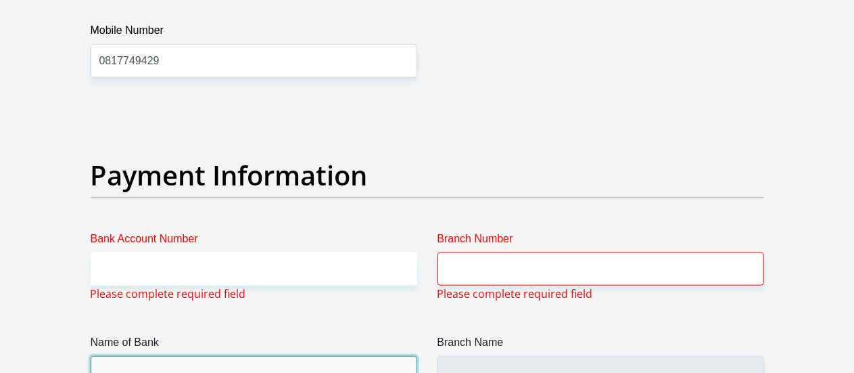
click at [193, 356] on input "Name of Bank" at bounding box center [254, 372] width 327 height 33
click at [192, 356] on input "Name of Bank" at bounding box center [254, 372] width 327 height 33
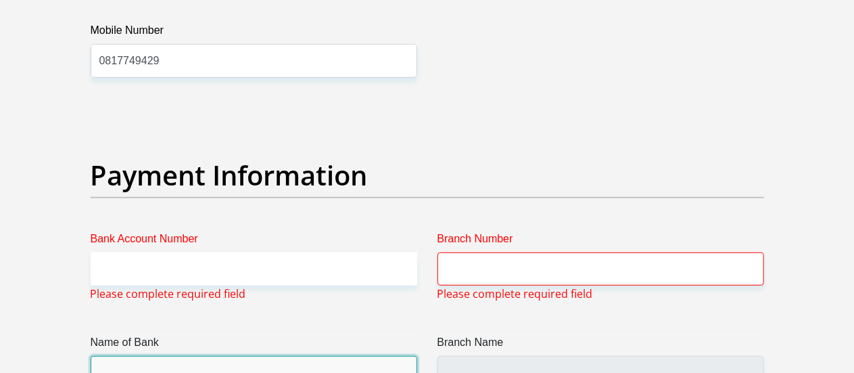
click at [192, 356] on input "Name of Bank" at bounding box center [254, 372] width 327 height 33
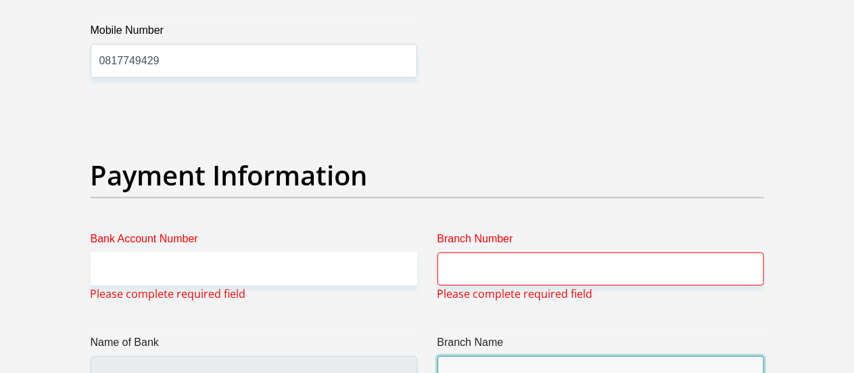
click at [458, 356] on input "Branch Name" at bounding box center [600, 372] width 327 height 33
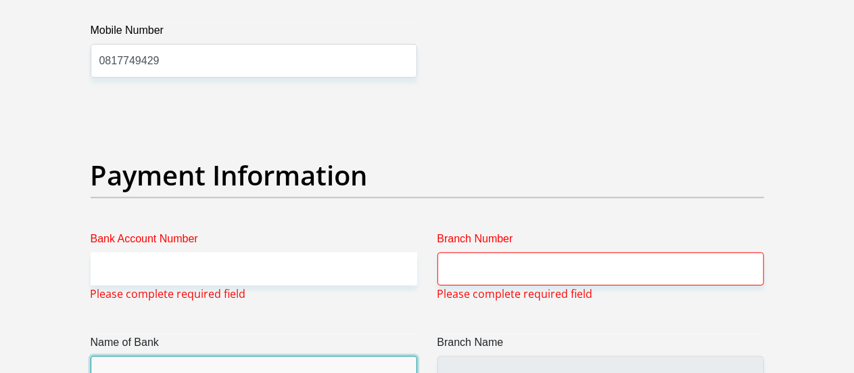
click at [314, 356] on input "Name of Bank" at bounding box center [254, 372] width 327 height 33
click at [313, 356] on input "Name of Bank" at bounding box center [254, 372] width 327 height 33
drag, startPoint x: 313, startPoint y: 320, endPoint x: 291, endPoint y: 309, distance: 24.8
click at [291, 356] on input "Name of Bank" at bounding box center [254, 372] width 327 height 33
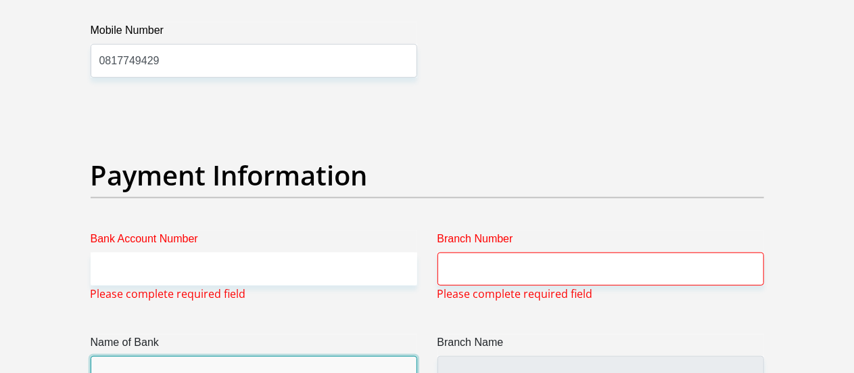
click at [291, 356] on input "Name of Bank" at bounding box center [254, 372] width 327 height 33
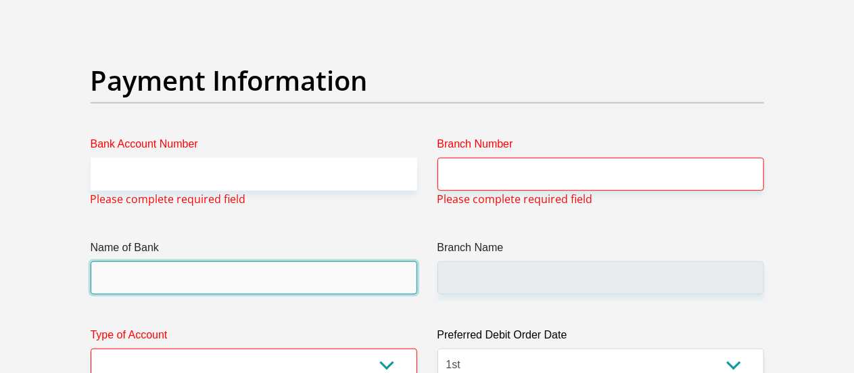
scroll to position [3128, 0]
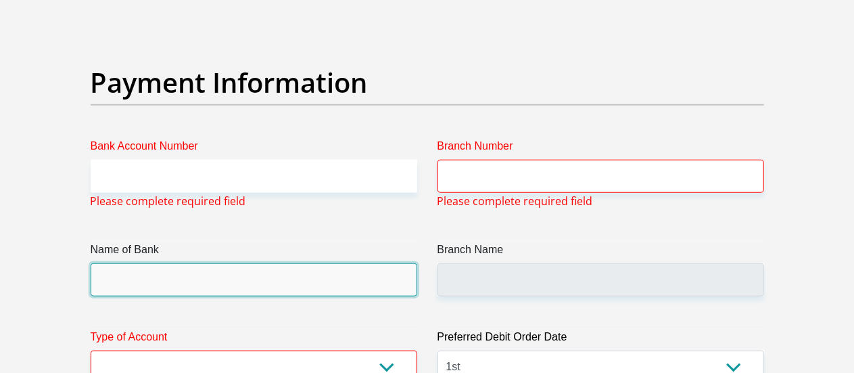
click at [362, 263] on input "Name of Bank" at bounding box center [254, 279] width 327 height 33
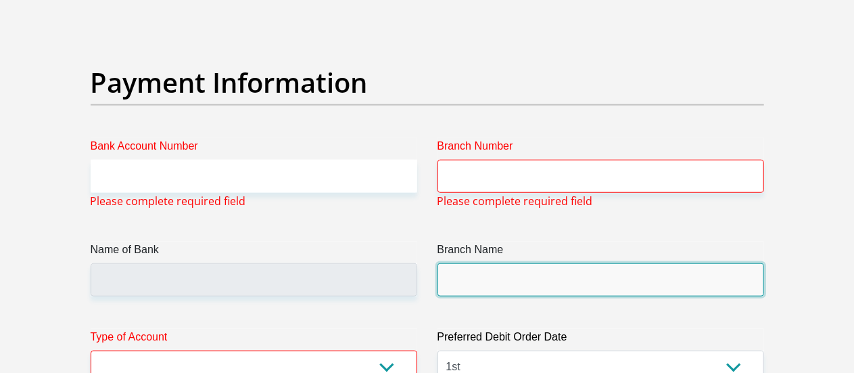
click at [519, 263] on input "Branch Name" at bounding box center [600, 279] width 327 height 33
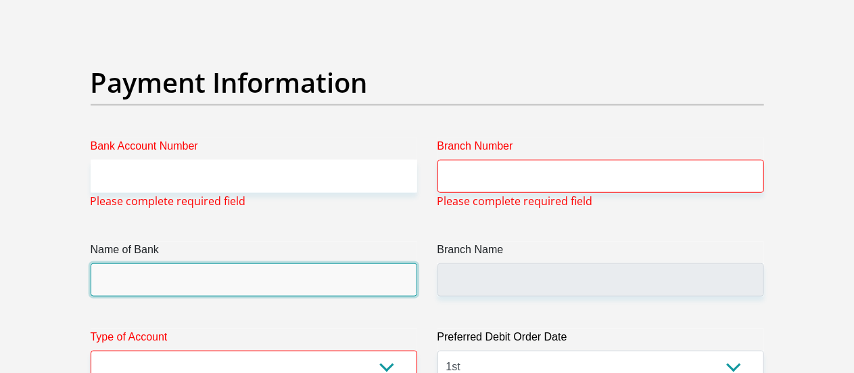
click at [360, 263] on input "Name of Bank" at bounding box center [254, 279] width 327 height 33
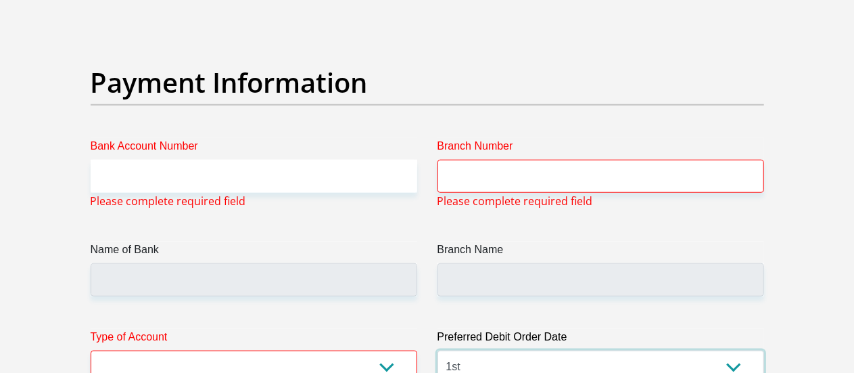
click at [734, 350] on select "1st 2nd 3rd 4th 5th 7th 18th 19th 20th 21st 22nd 23rd 24th 25th 26th 27th 28th …" at bounding box center [600, 366] width 327 height 33
select select
click at [437, 350] on select "1st 2nd 3rd 4th 5th 7th 18th 19th 20th 21st 22nd 23rd 24th 25th 26th 27th 28th …" at bounding box center [600, 366] width 327 height 33
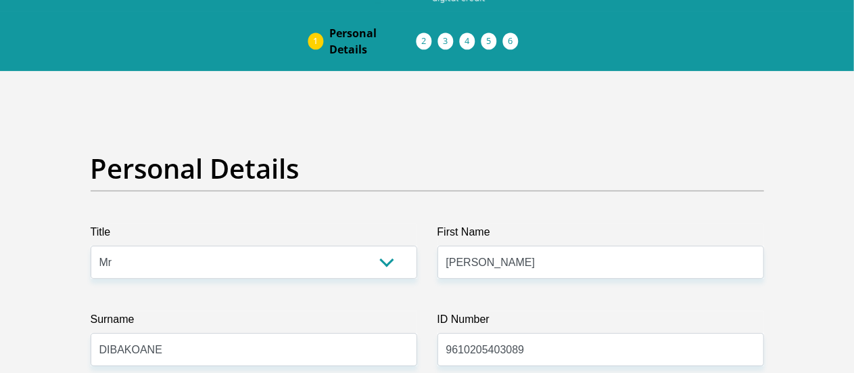
scroll to position [0, 0]
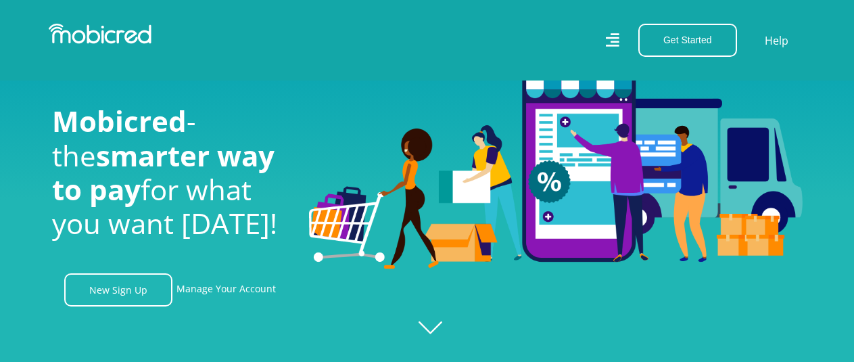
scroll to position [2818, 0]
